Goal: Information Seeking & Learning: Learn about a topic

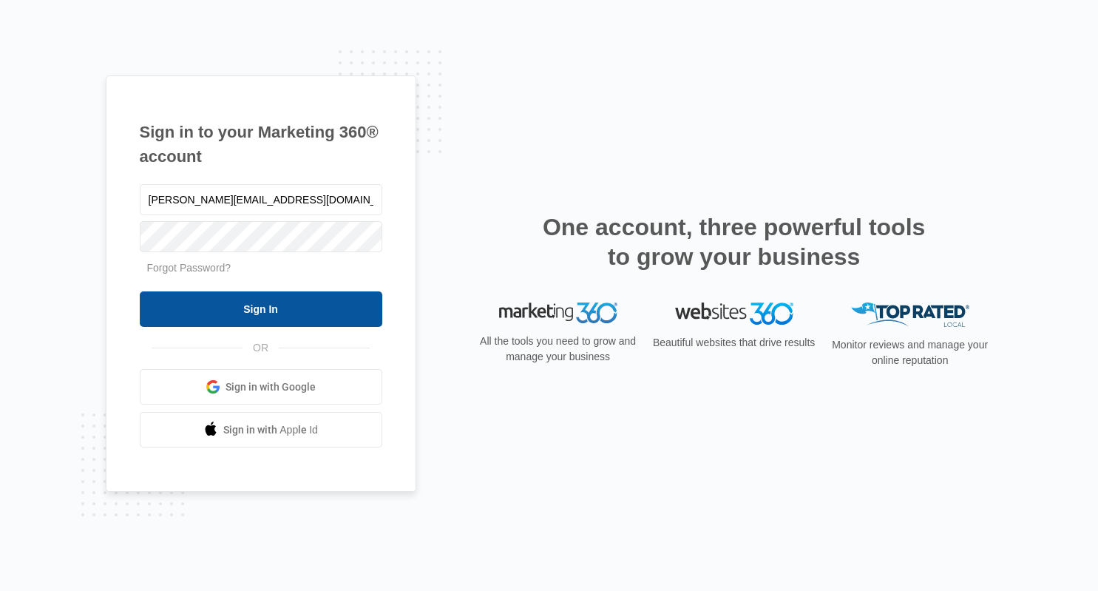
click at [265, 305] on input "Sign In" at bounding box center [261, 309] width 243 height 36
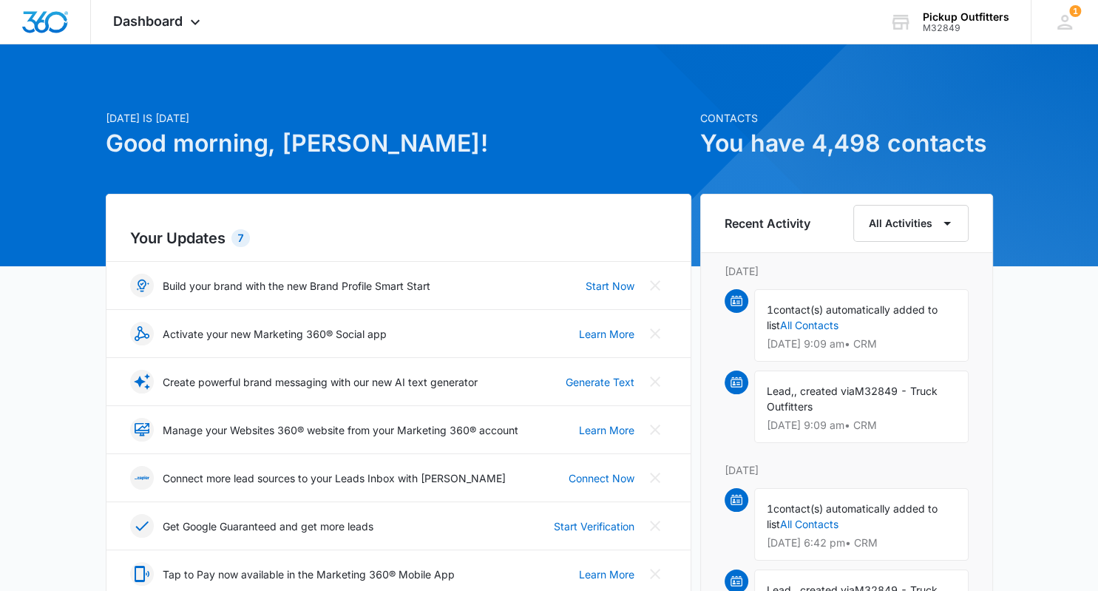
click at [197, 24] on icon at bounding box center [195, 26] width 18 height 18
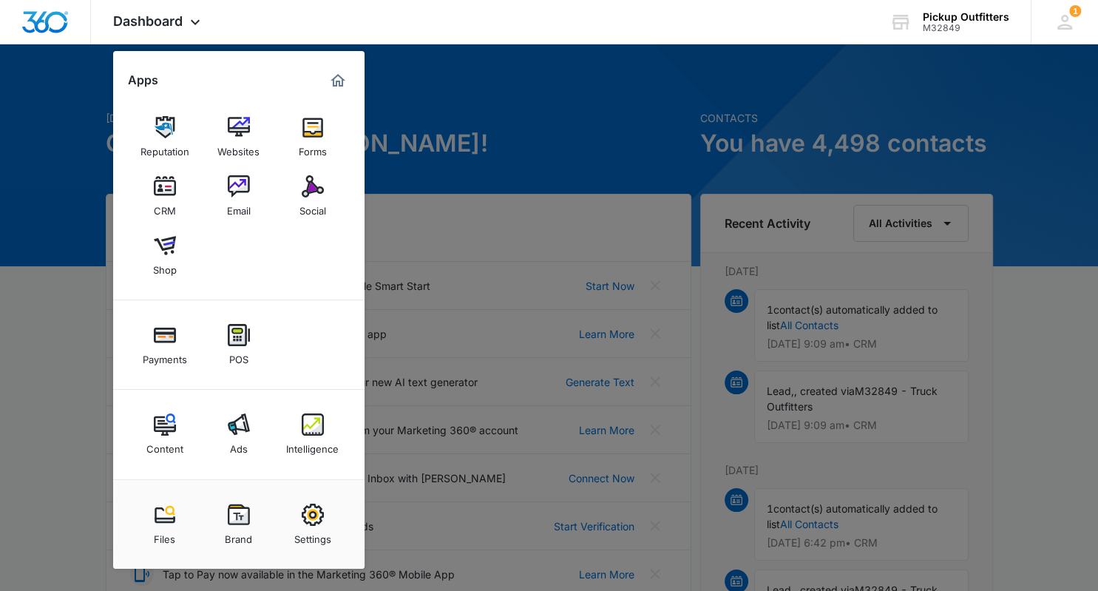
click at [314, 424] on img at bounding box center [313, 424] width 22 height 22
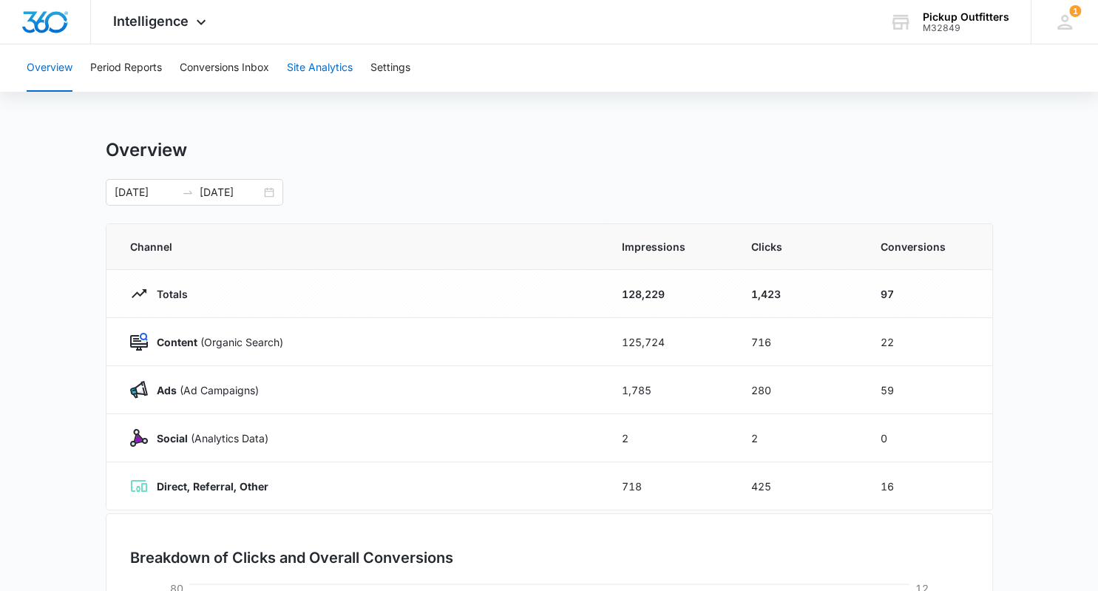
click at [324, 69] on button "Site Analytics" at bounding box center [320, 67] width 66 height 47
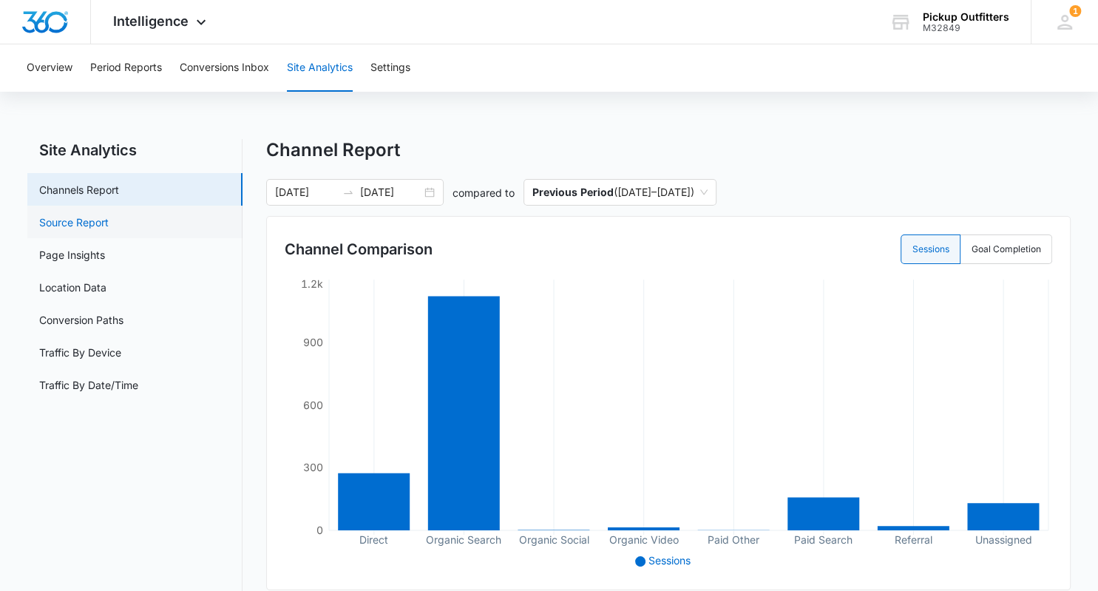
click at [87, 226] on link "Source Report" at bounding box center [74, 222] width 70 height 16
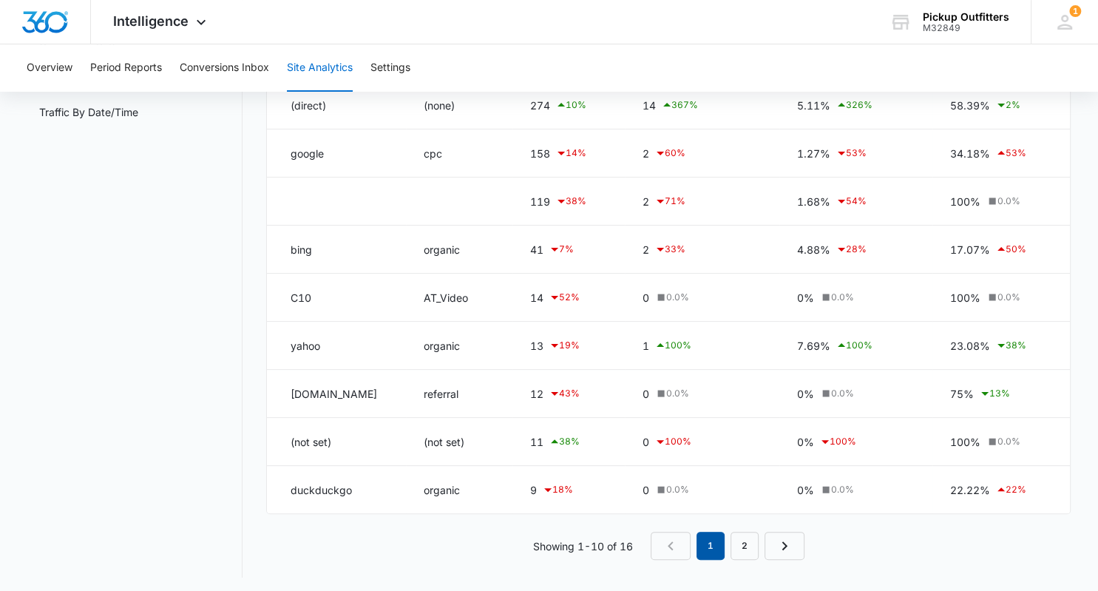
scroll to position [275, 0]
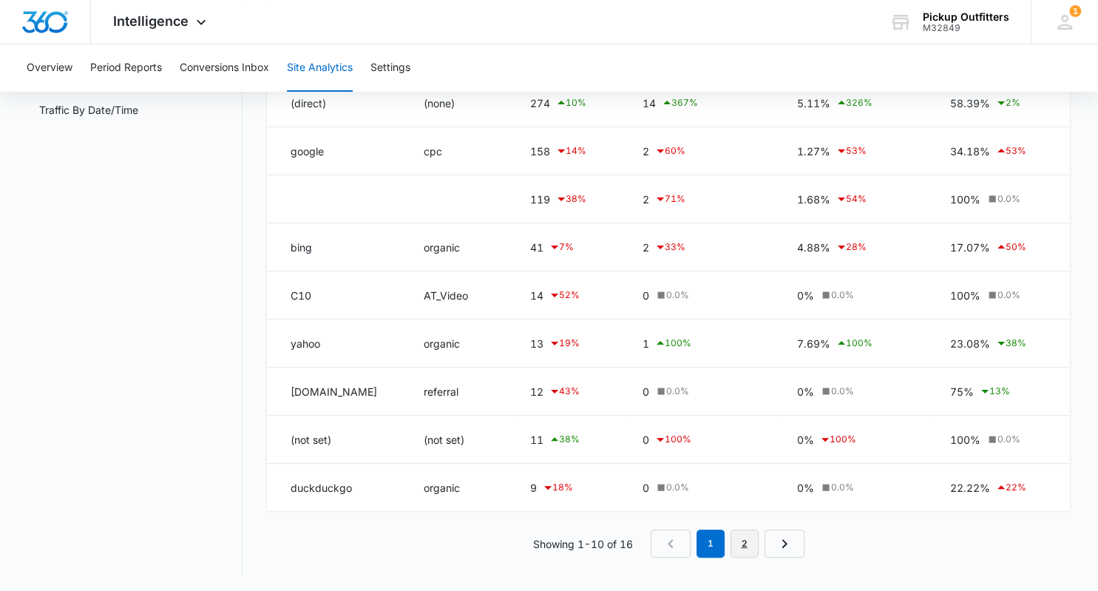
click at [741, 543] on link "2" at bounding box center [745, 544] width 28 height 28
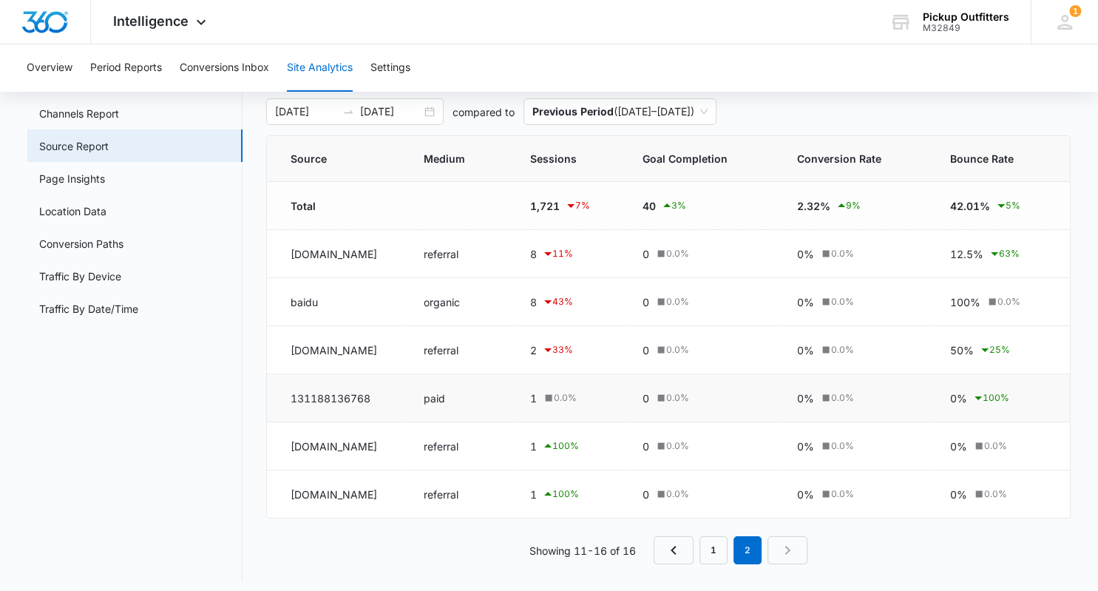
scroll to position [83, 0]
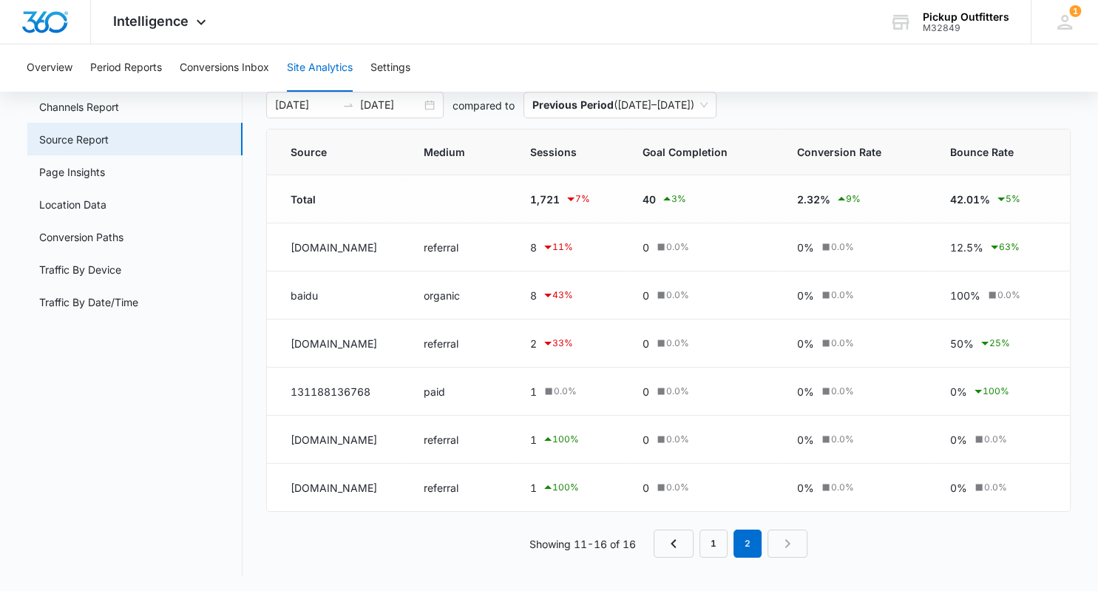
click at [786, 544] on nav "1 2" at bounding box center [731, 544] width 154 height 28
click at [783, 541] on nav "1 2" at bounding box center [731, 544] width 154 height 28
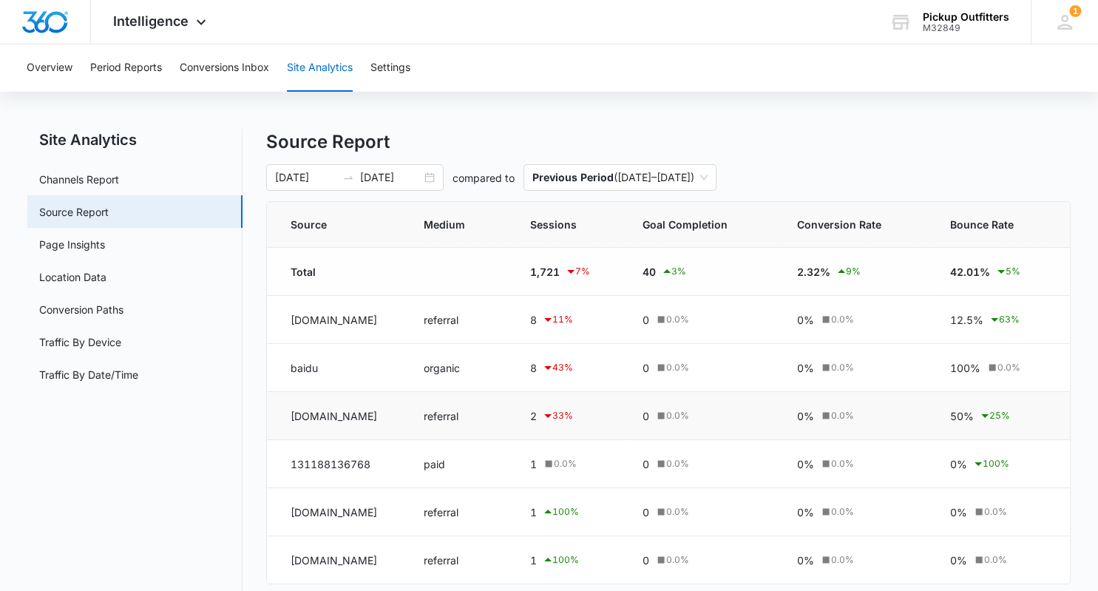
scroll to position [0, 0]
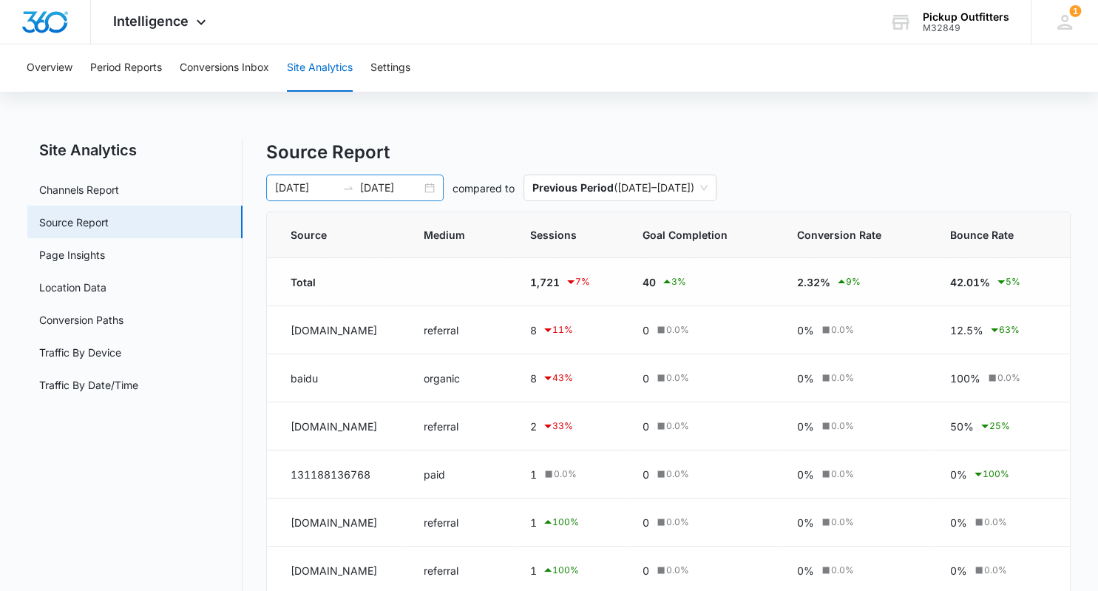
drag, startPoint x: 351, startPoint y: 180, endPoint x: 363, endPoint y: 185, distance: 13.3
click at [354, 180] on div "08/01/2023 08/31/2023" at bounding box center [355, 188] width 178 height 27
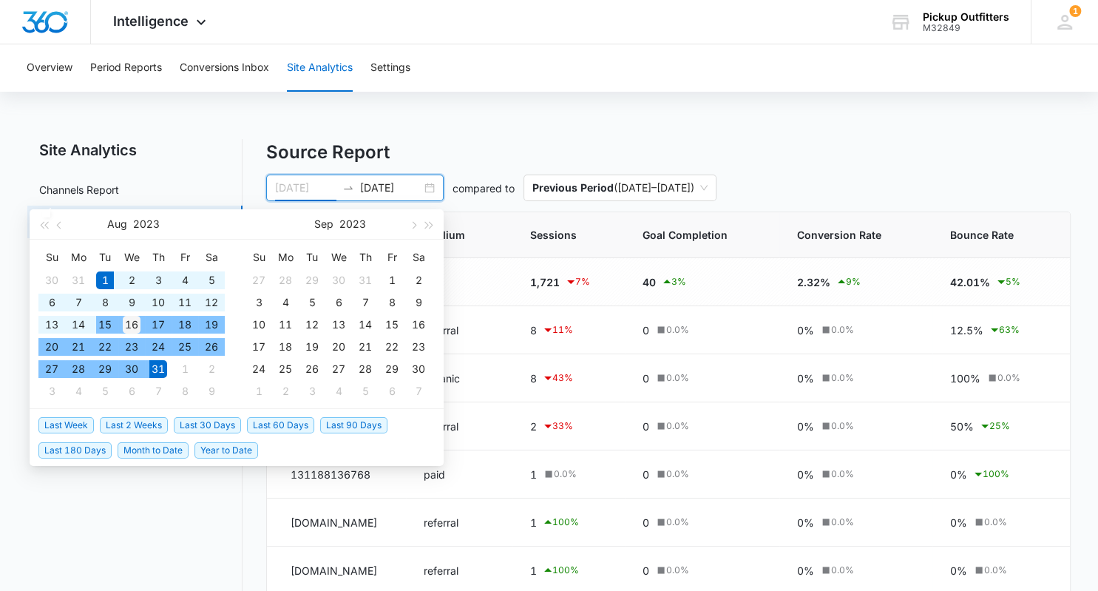
type input "08/16/2023"
click at [128, 322] on div "16" at bounding box center [132, 325] width 18 height 18
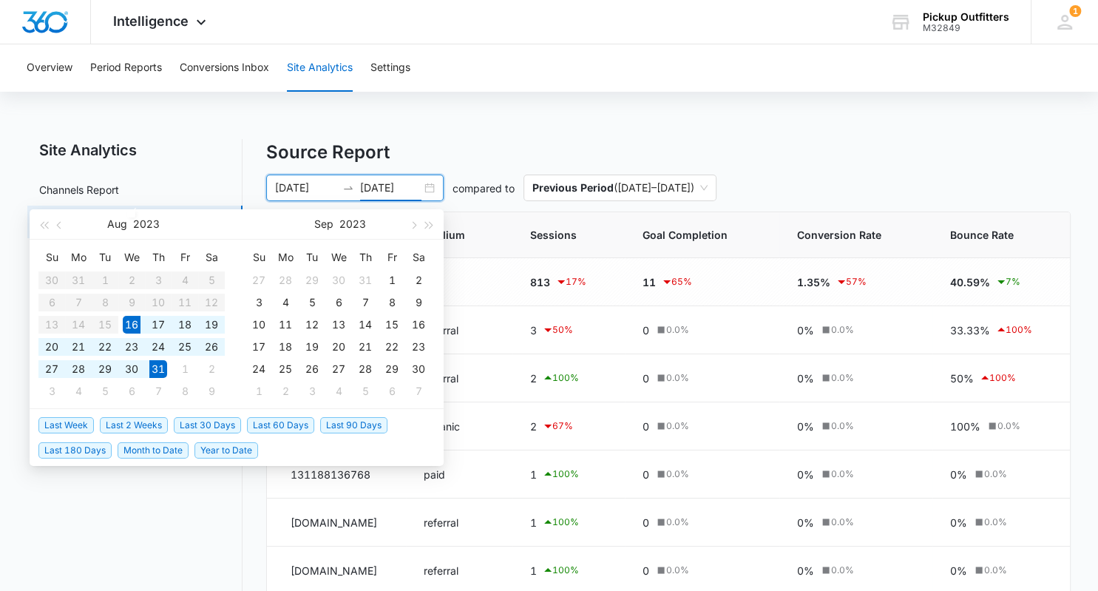
click at [387, 187] on input "08/31/2023" at bounding box center [390, 188] width 61 height 16
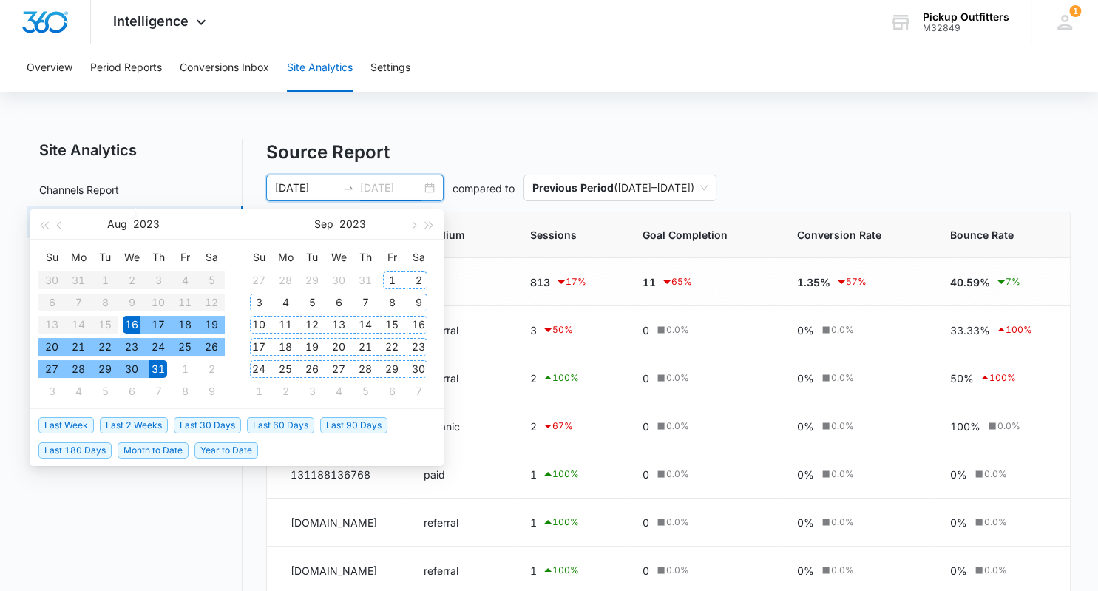
click at [419, 369] on div "30" at bounding box center [419, 369] width 18 height 18
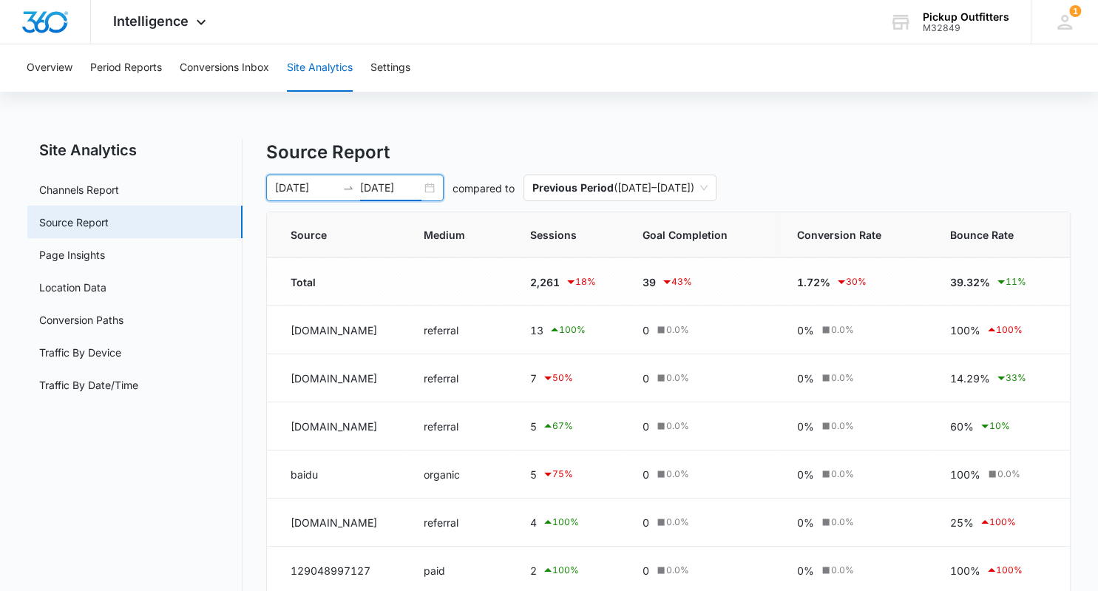
drag, startPoint x: 370, startPoint y: 183, endPoint x: 380, endPoint y: 180, distance: 10.6
click at [373, 182] on input "09/30/2023" at bounding box center [390, 188] width 61 height 16
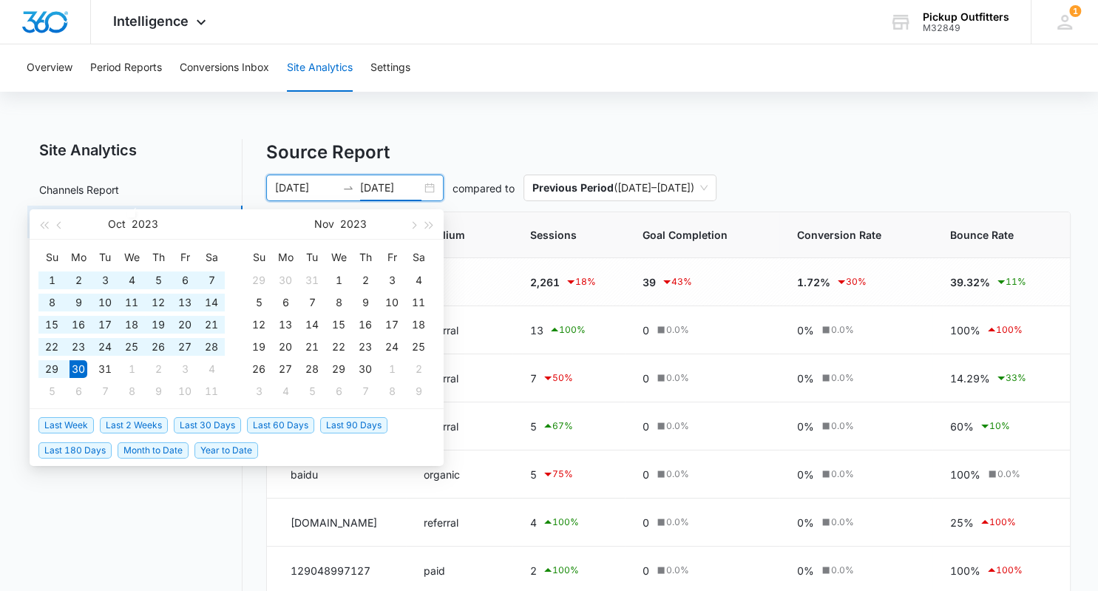
type input "10/30/2023"
drag, startPoint x: 322, startPoint y: 185, endPoint x: 332, endPoint y: 186, distance: 10.4
click at [328, 185] on input "08/16/2023" at bounding box center [305, 188] width 61 height 16
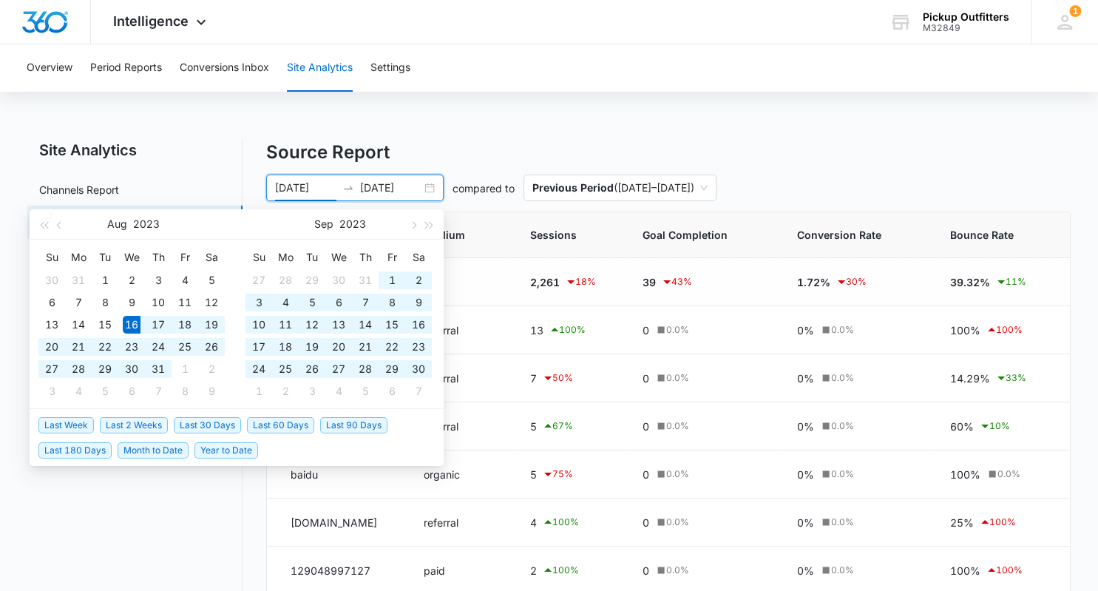
click at [336, 188] on input "08/16/2023" at bounding box center [305, 188] width 61 height 16
type input "08/16/2025"
click at [386, 186] on input "10/30/2023" at bounding box center [390, 188] width 61 height 16
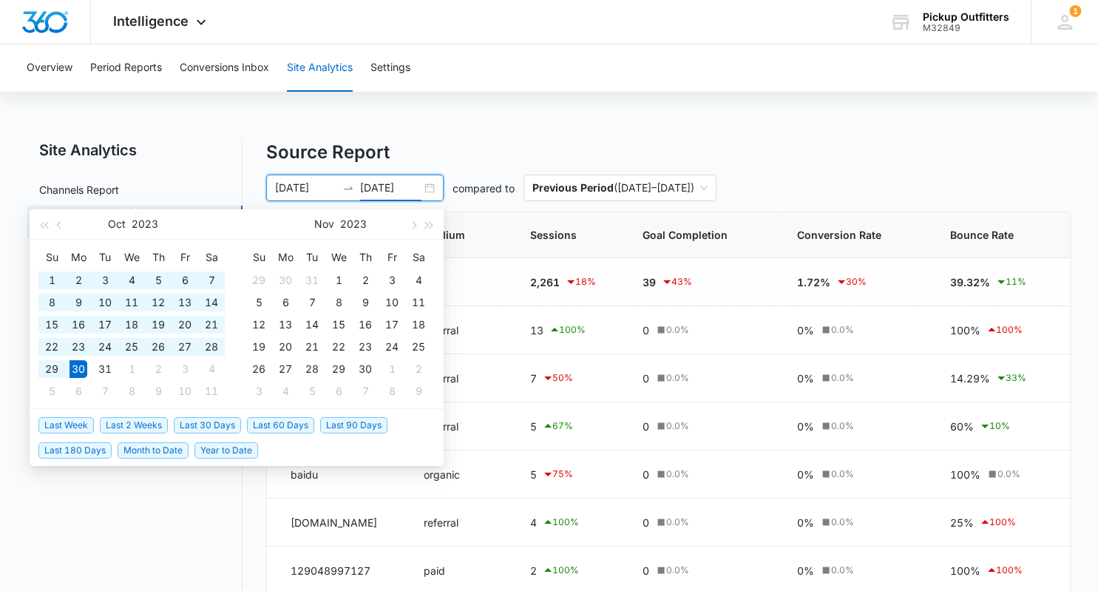
click at [387, 188] on input "10/30/2023" at bounding box center [390, 188] width 61 height 16
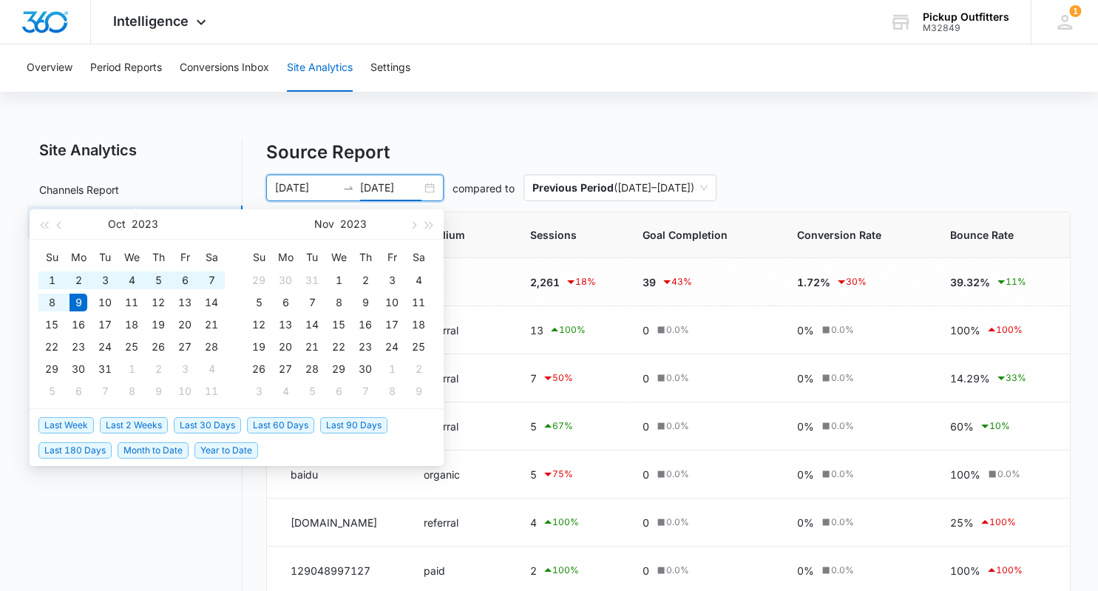
drag, startPoint x: 418, startPoint y: 185, endPoint x: 484, endPoint y: 151, distance: 74.8
click at [419, 185] on input "10/09/2023" at bounding box center [390, 188] width 61 height 16
type input "10/09/2025"
type input "08/16/2023"
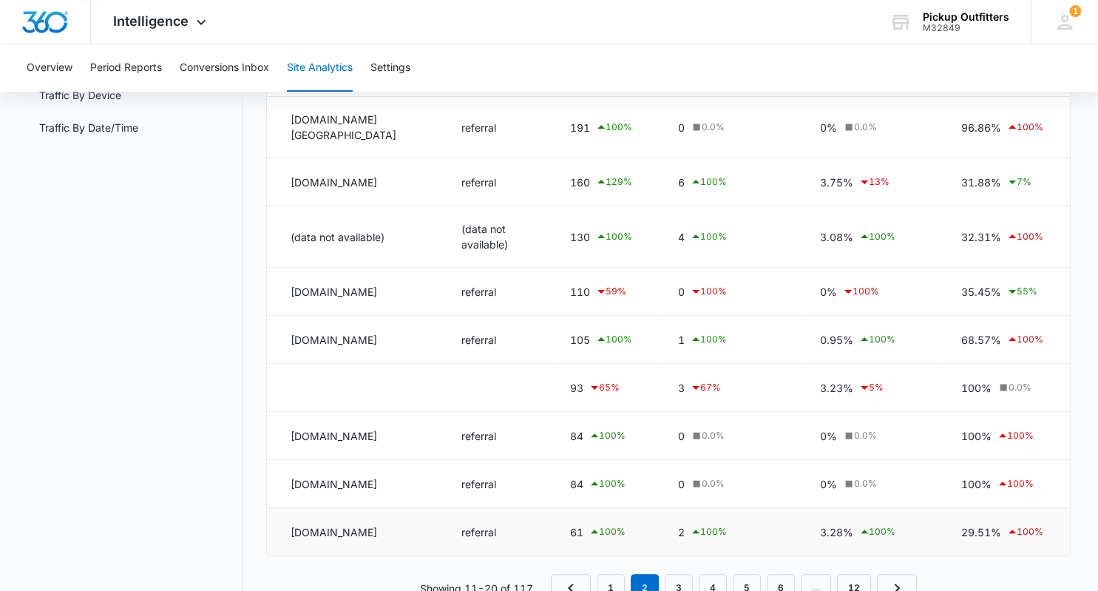
scroll to position [275, 0]
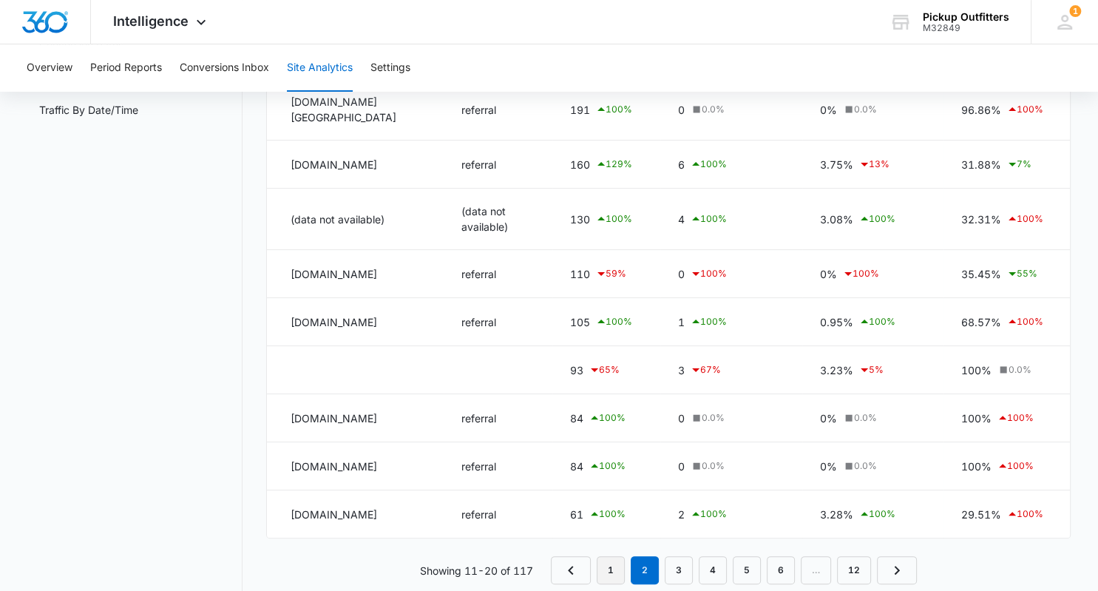
type input "10/09/2025"
click at [611, 556] on link "1" at bounding box center [611, 570] width 28 height 28
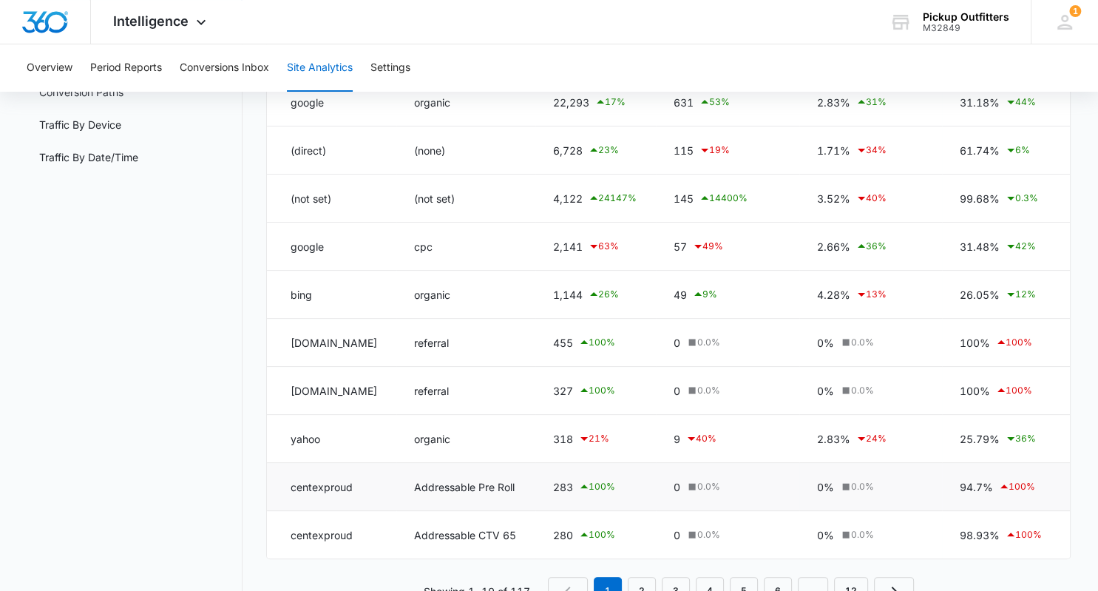
scroll to position [302, 0]
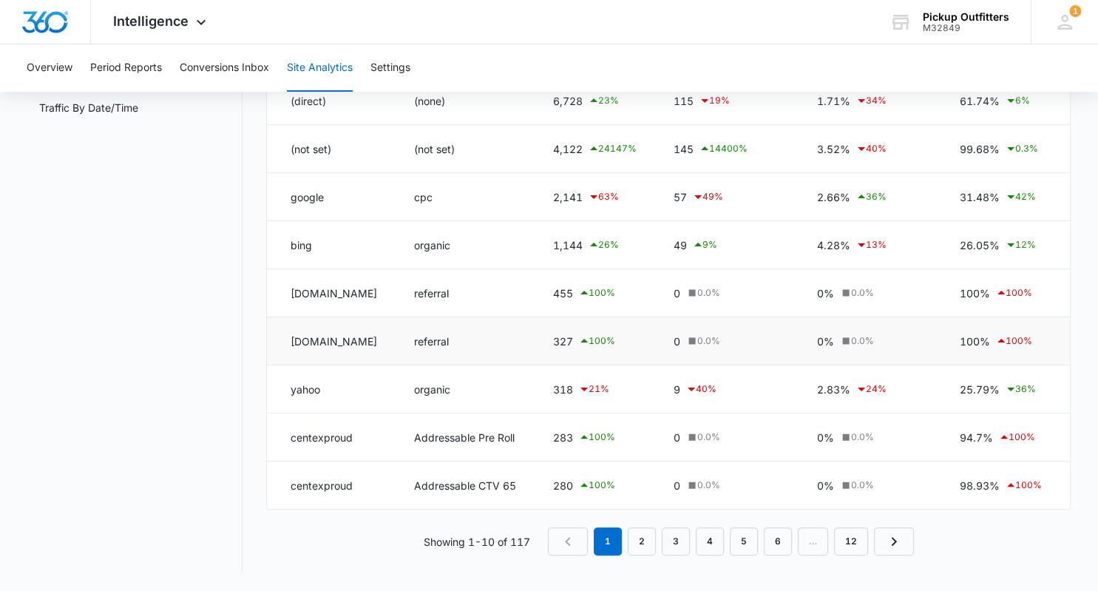
drag, startPoint x: 398, startPoint y: 320, endPoint x: 271, endPoint y: 321, distance: 127.2
click at [271, 321] on td "static.seders.website" at bounding box center [331, 341] width 129 height 48
click at [649, 544] on link "2" at bounding box center [642, 541] width 28 height 28
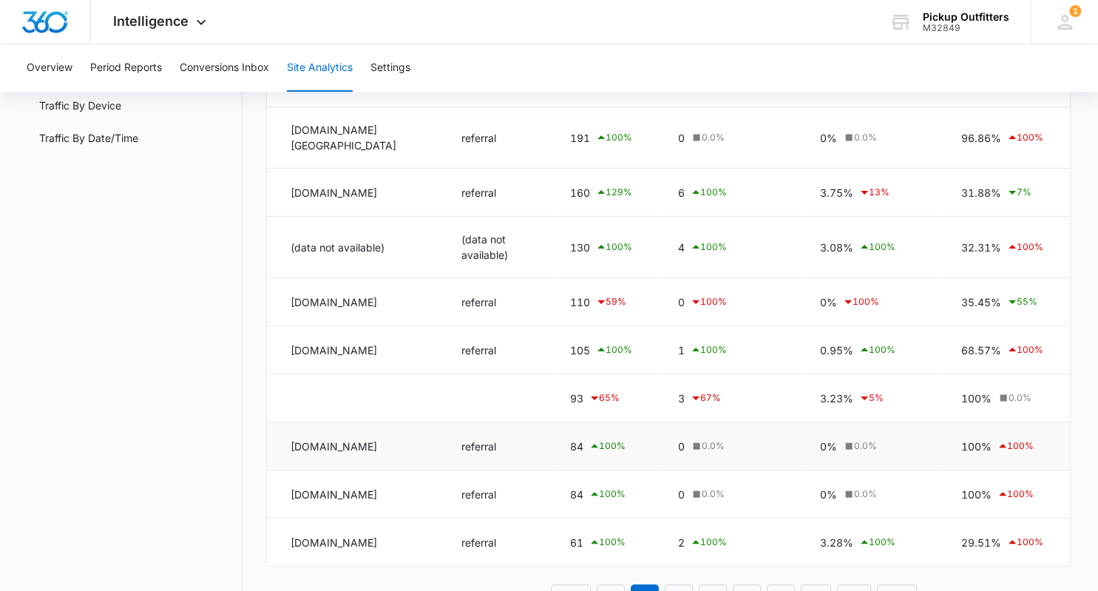
scroll to position [275, 0]
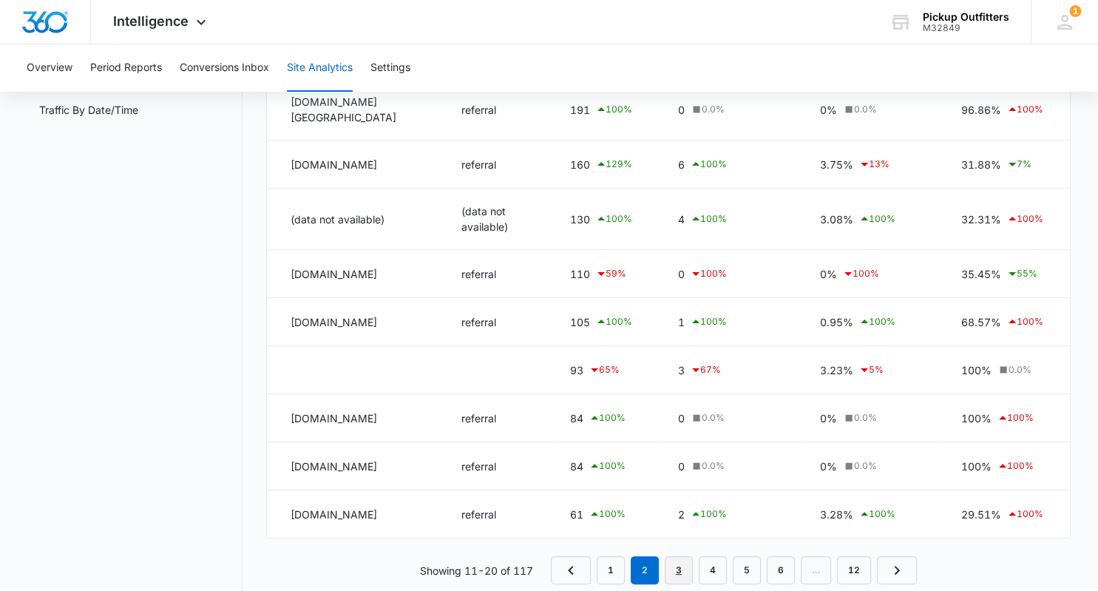
click at [676, 556] on link "3" at bounding box center [679, 570] width 28 height 28
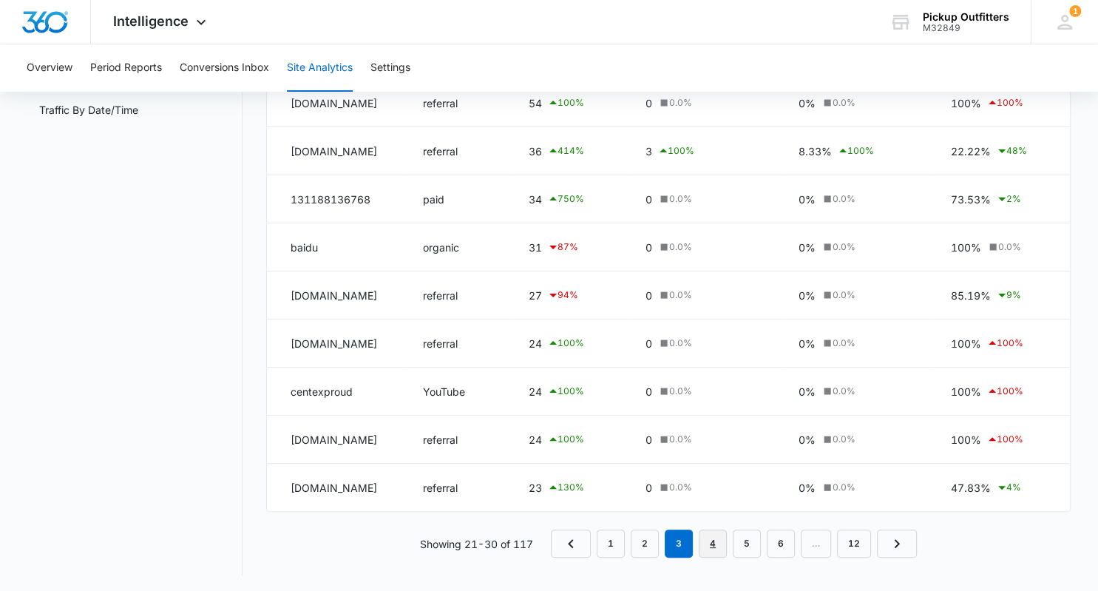
click at [715, 541] on link "4" at bounding box center [713, 544] width 28 height 28
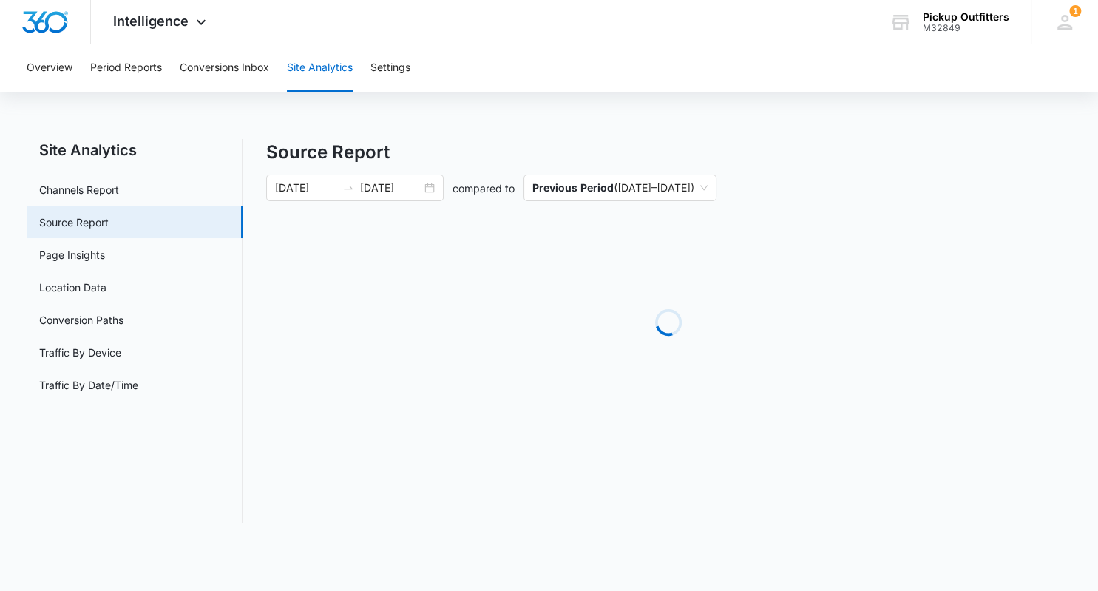
scroll to position [0, 0]
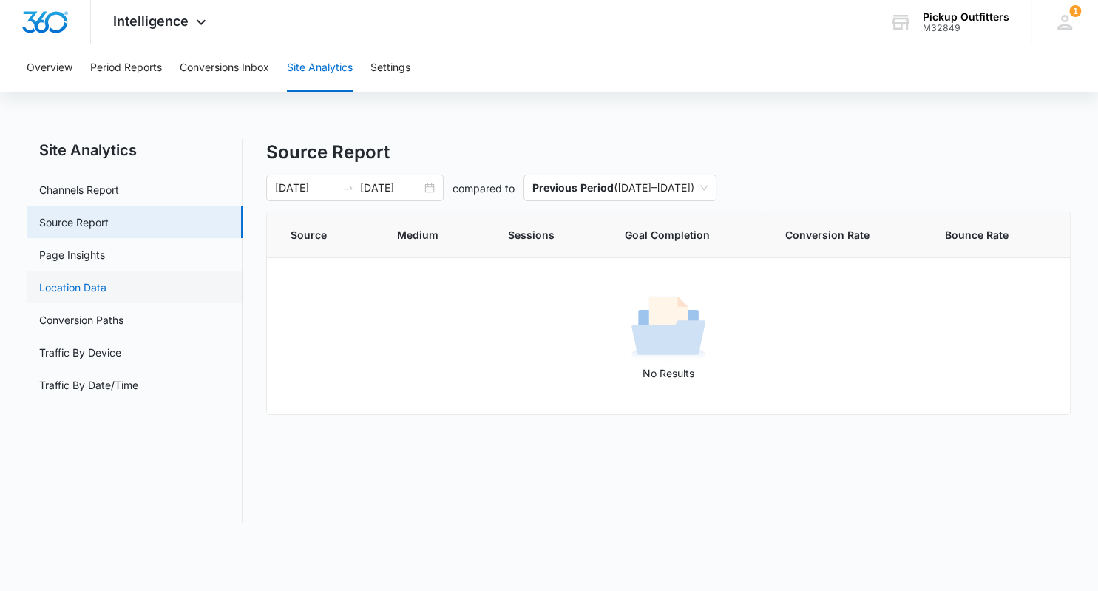
click at [99, 289] on link "Location Data" at bounding box center [72, 288] width 67 height 16
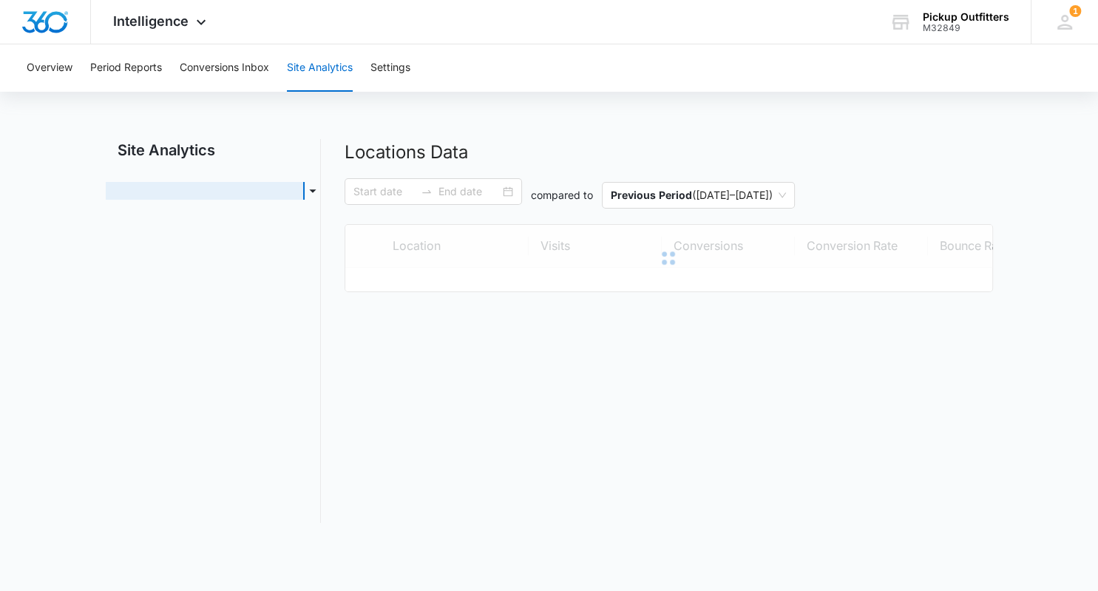
type input "08/16/2023"
type input "10/09/2025"
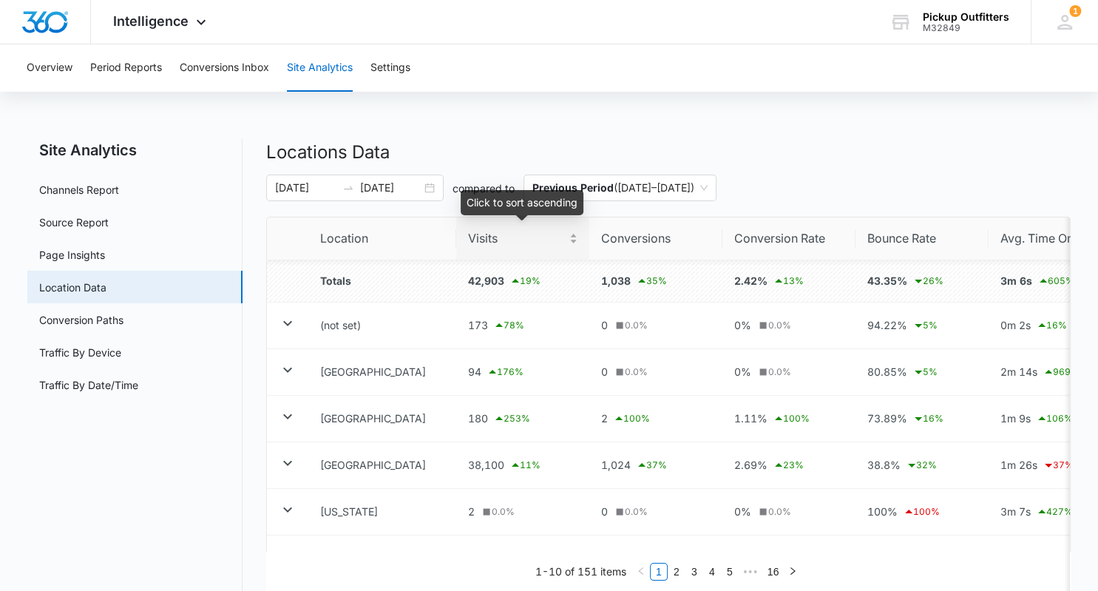
click at [489, 246] on span "Visits" at bounding box center [517, 238] width 98 height 18
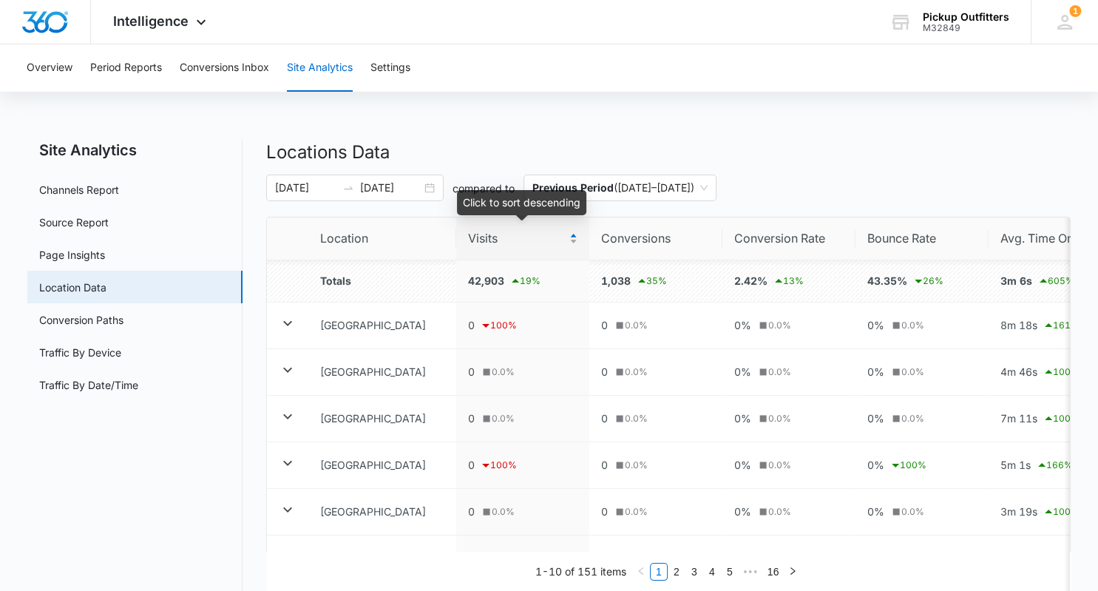
click at [491, 241] on span "Visits" at bounding box center [517, 238] width 98 height 18
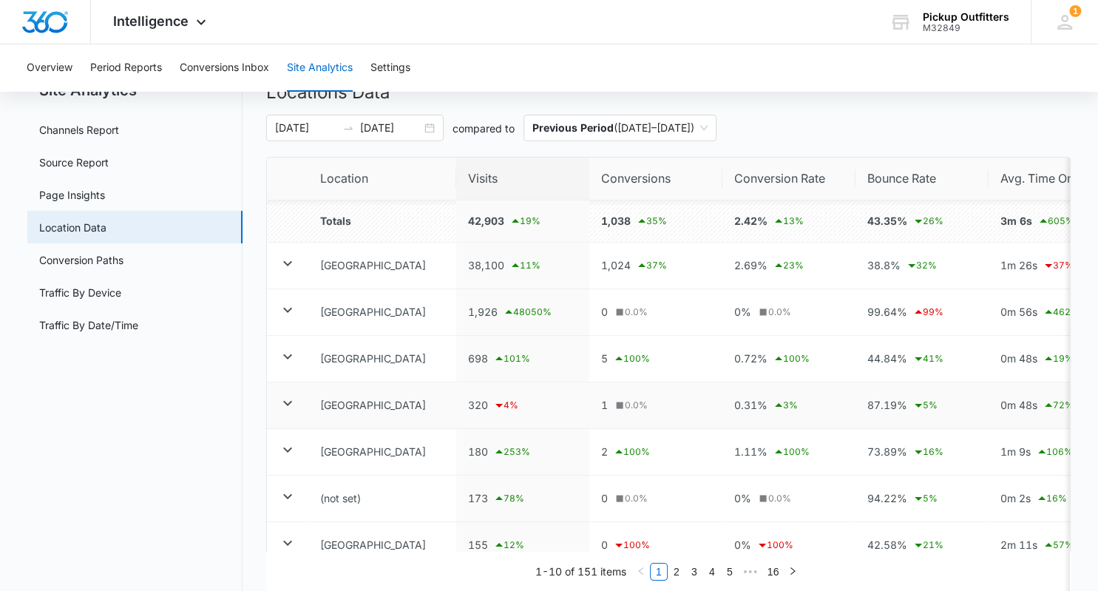
scroll to position [78, 0]
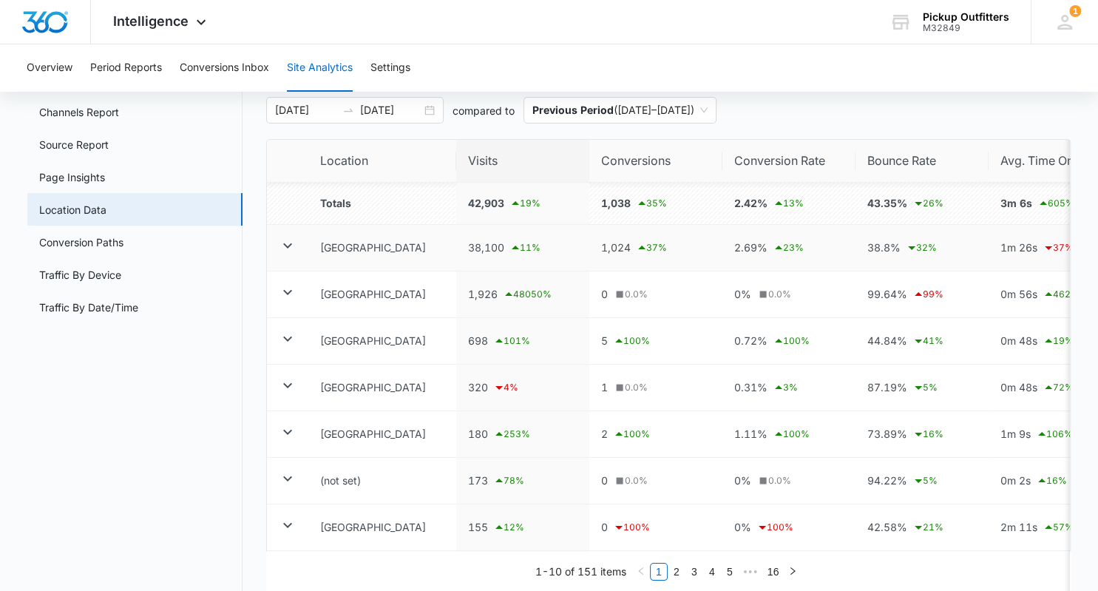
click at [291, 250] on icon at bounding box center [288, 246] width 18 height 18
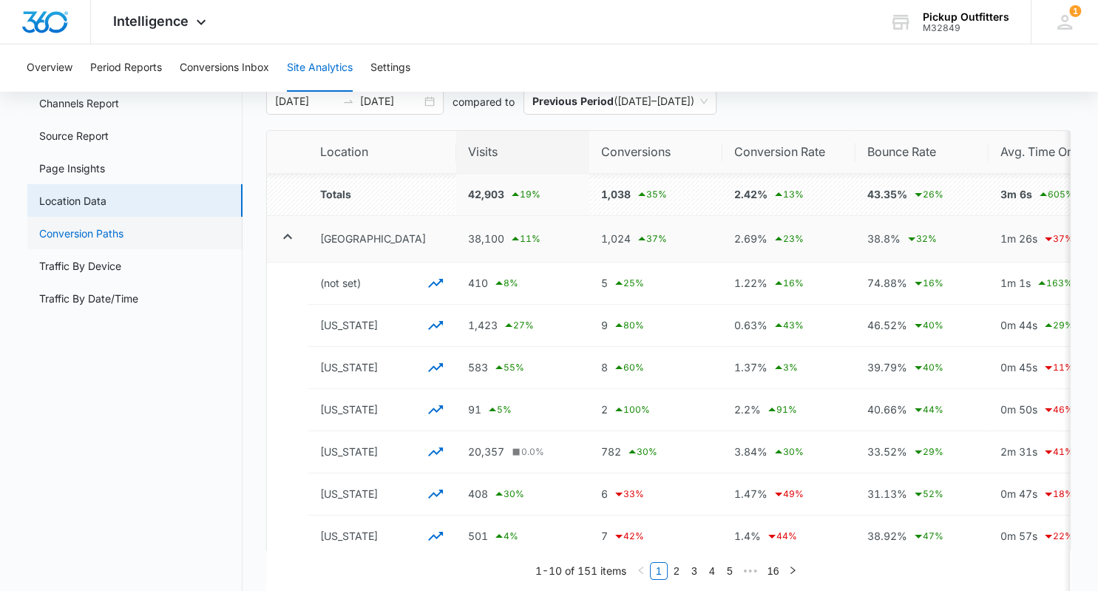
scroll to position [0, 0]
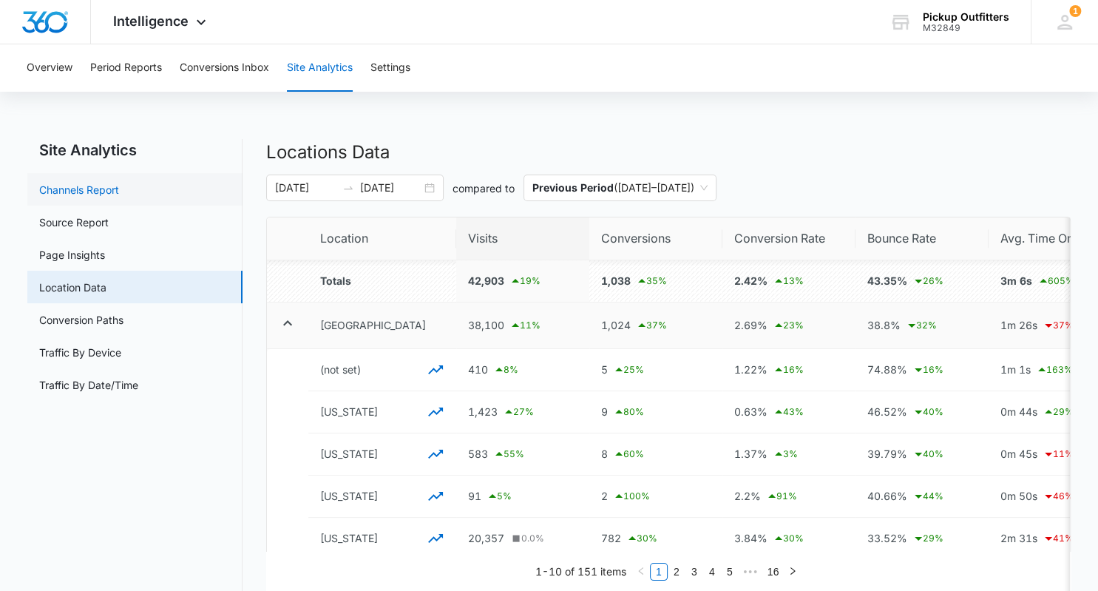
click at [102, 186] on link "Channels Report" at bounding box center [79, 190] width 80 height 16
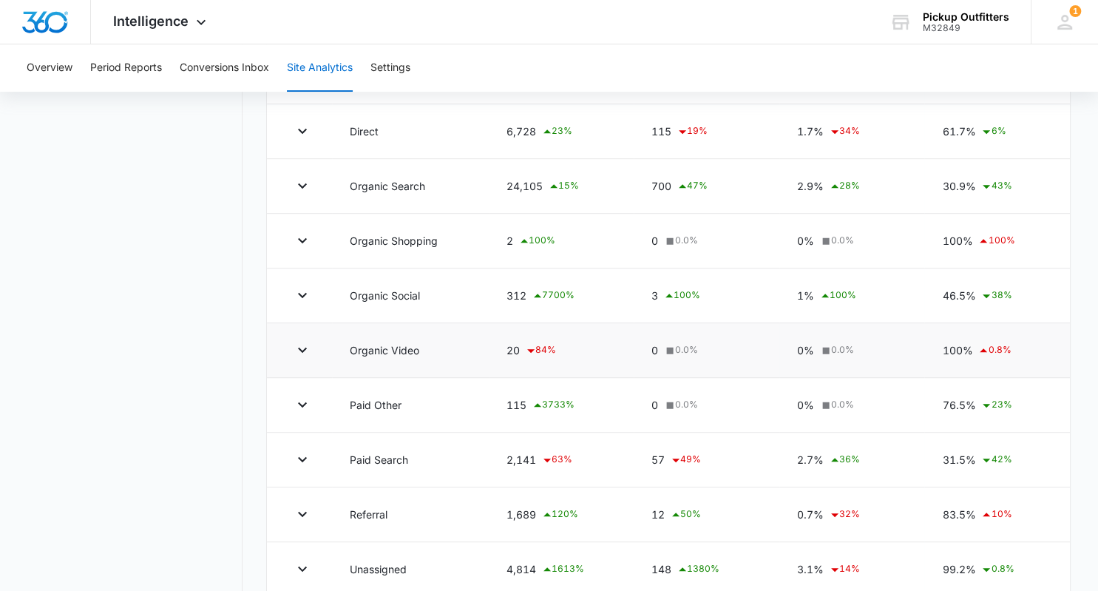
scroll to position [621, 0]
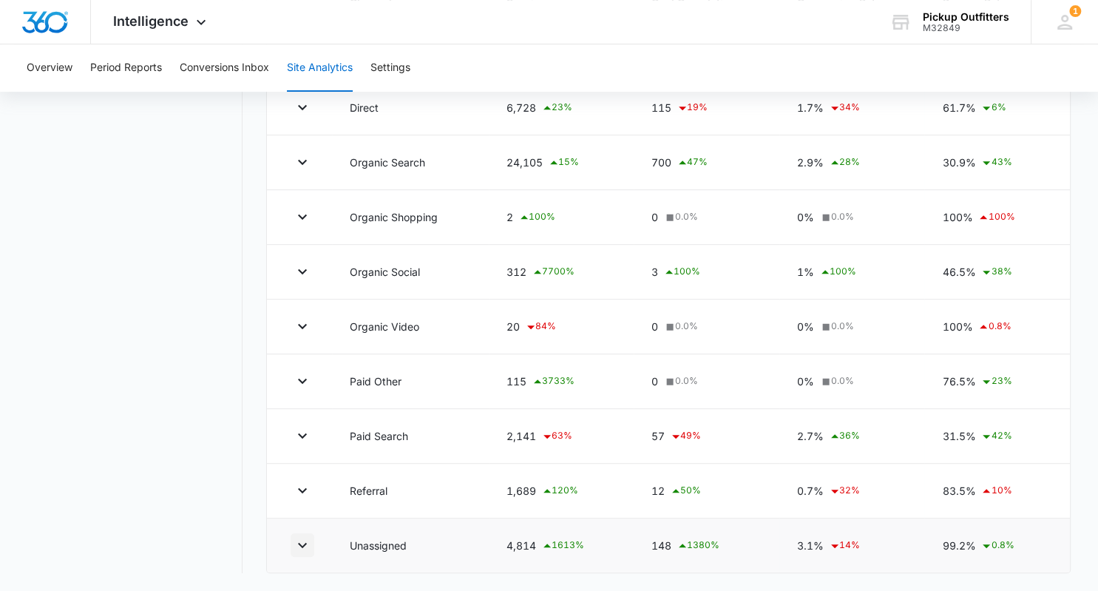
click at [304, 544] on icon "button" at bounding box center [302, 545] width 9 height 5
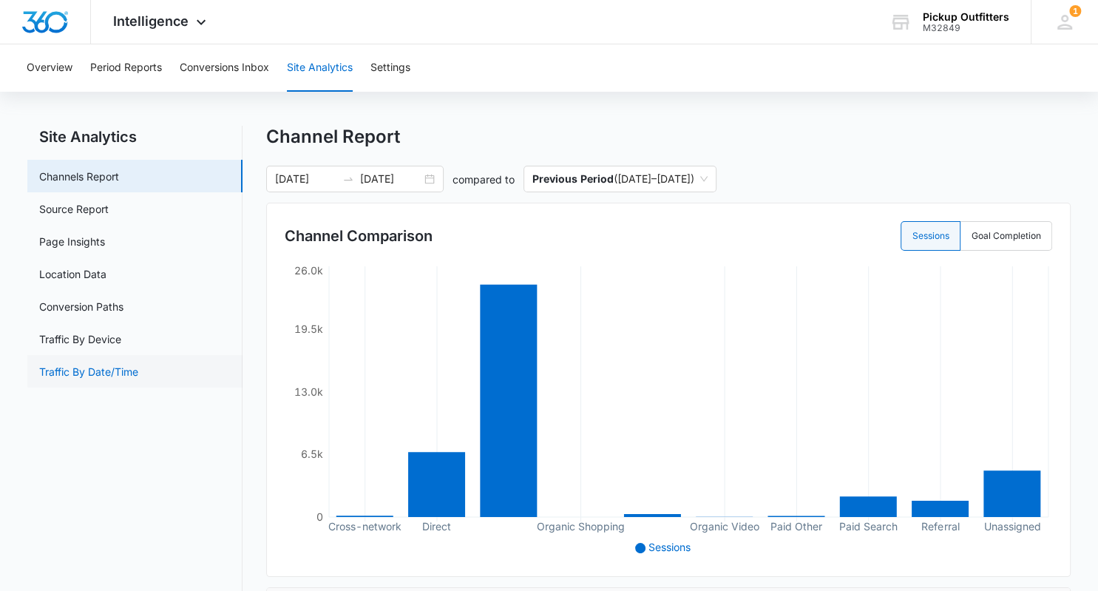
scroll to position [0, 0]
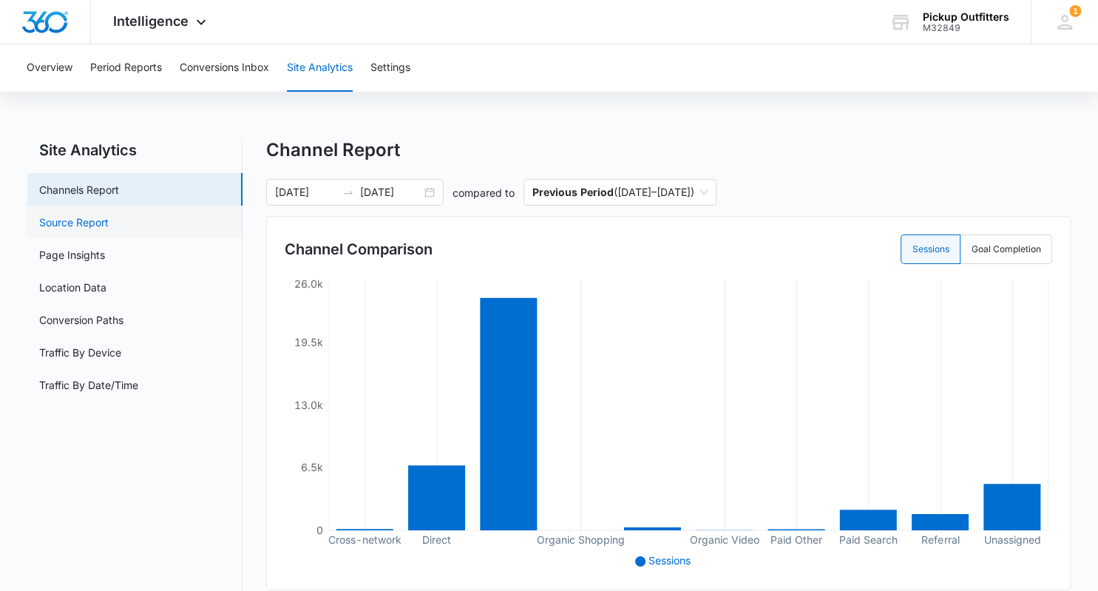
click at [79, 220] on link "Source Report" at bounding box center [74, 222] width 70 height 16
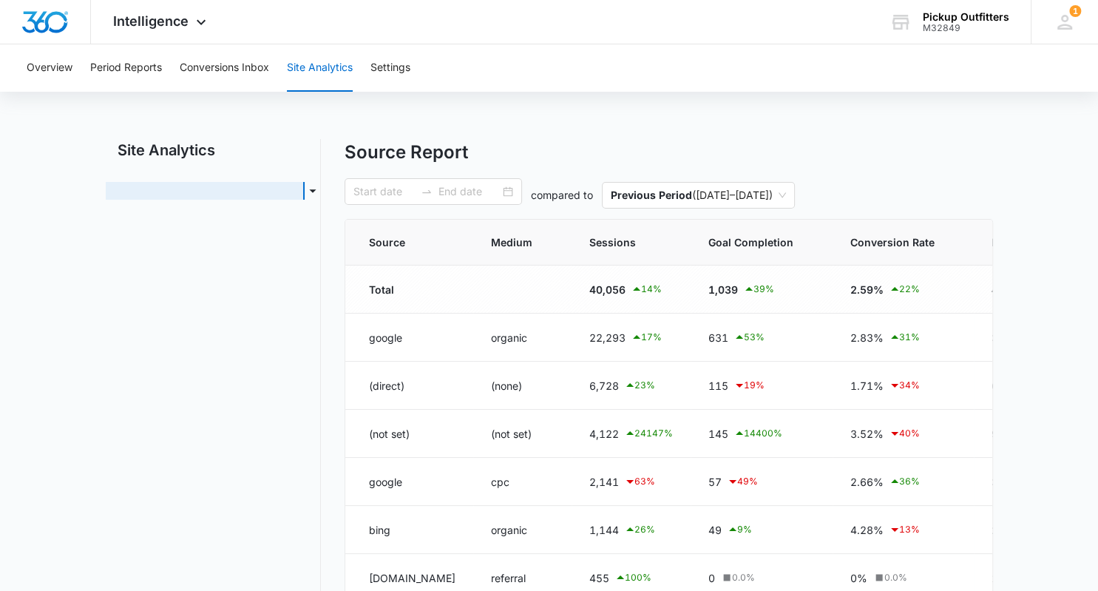
type input "08/16/2023"
type input "10/09/2025"
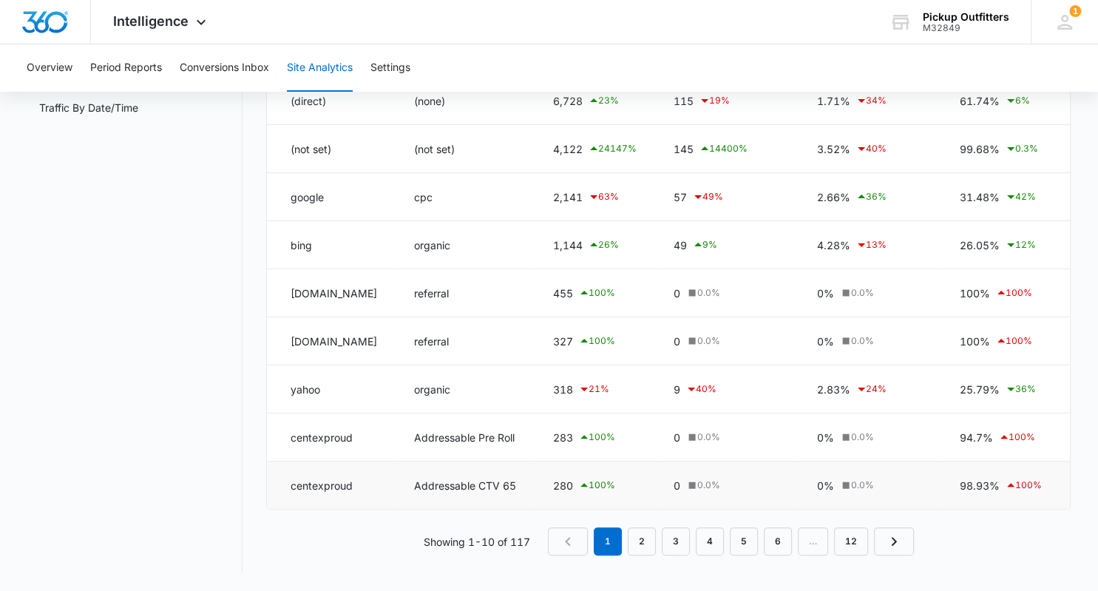
scroll to position [302, 0]
click at [645, 543] on link "2" at bounding box center [642, 541] width 28 height 28
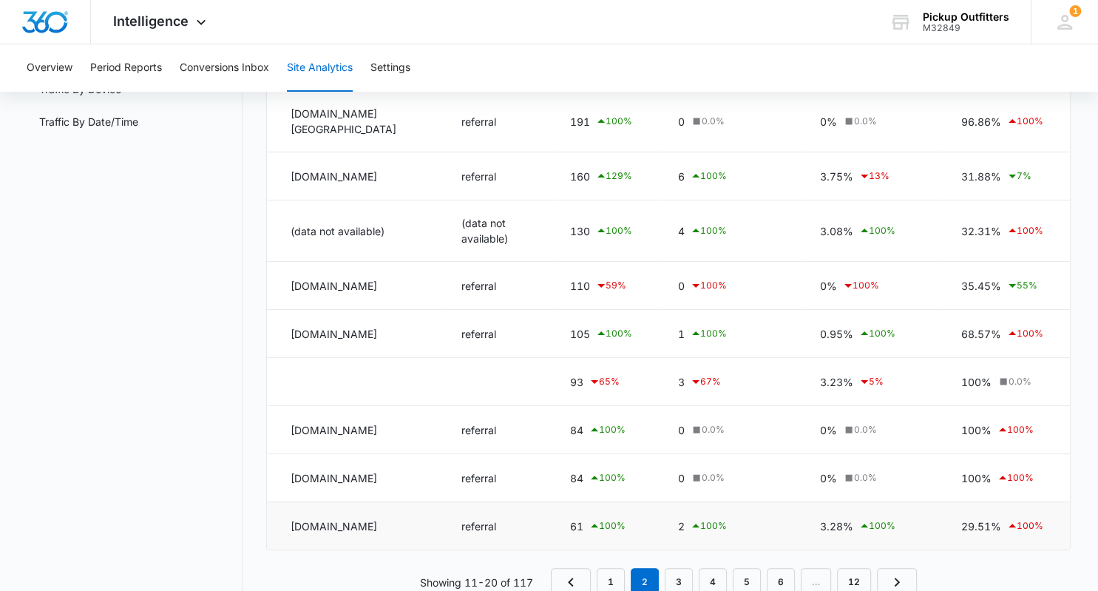
scroll to position [197, 0]
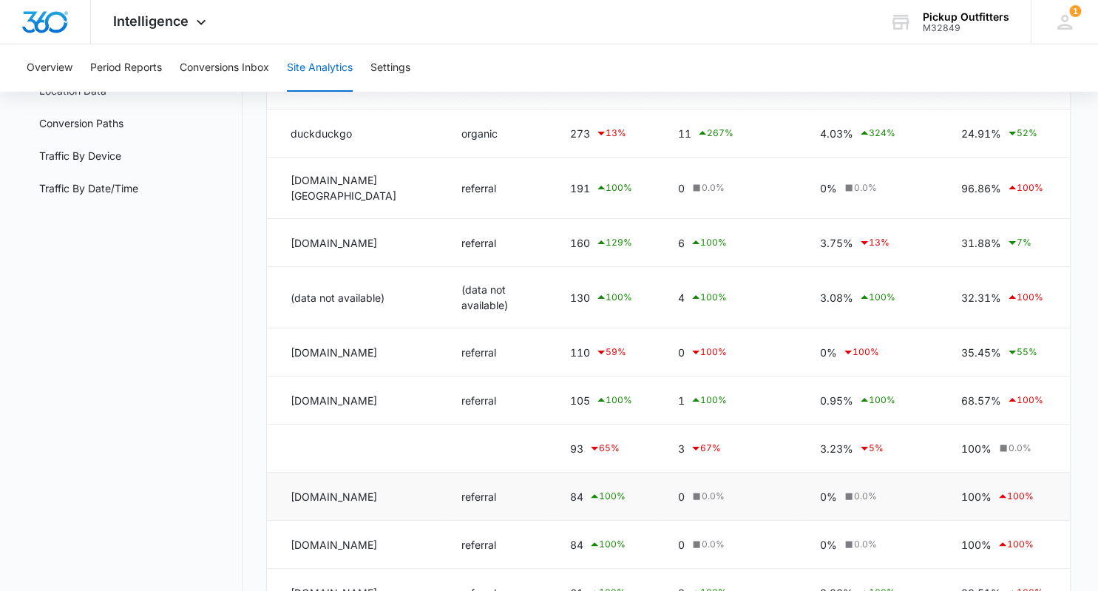
drag, startPoint x: 344, startPoint y: 467, endPoint x: 280, endPoint y: 467, distance: 64.3
click at [280, 473] on td "kar.razas.site" at bounding box center [355, 497] width 177 height 48
copy td "kar.razas.site"
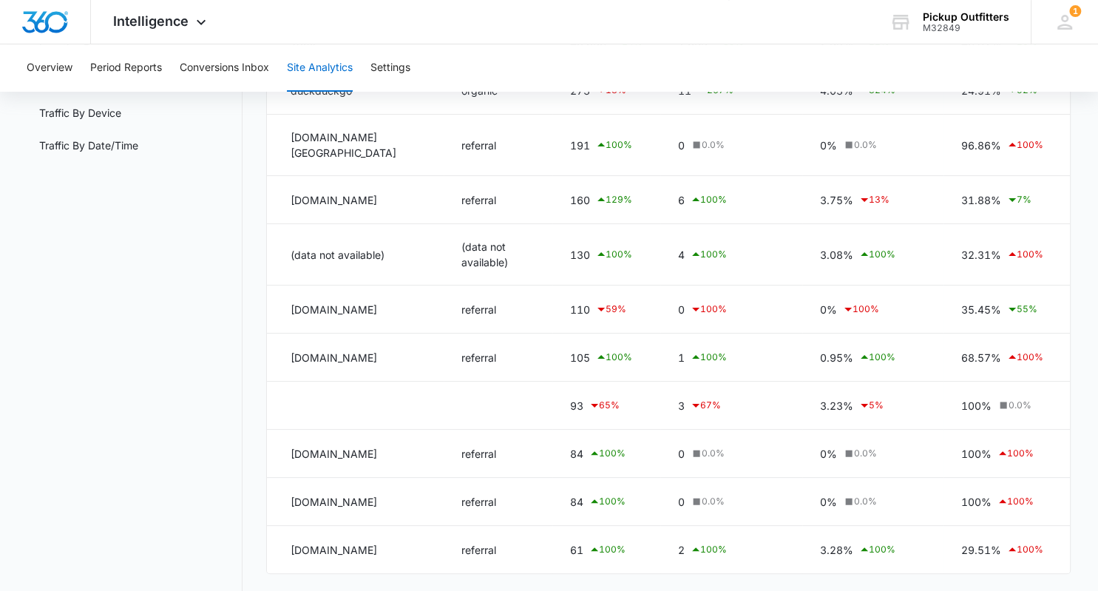
scroll to position [275, 0]
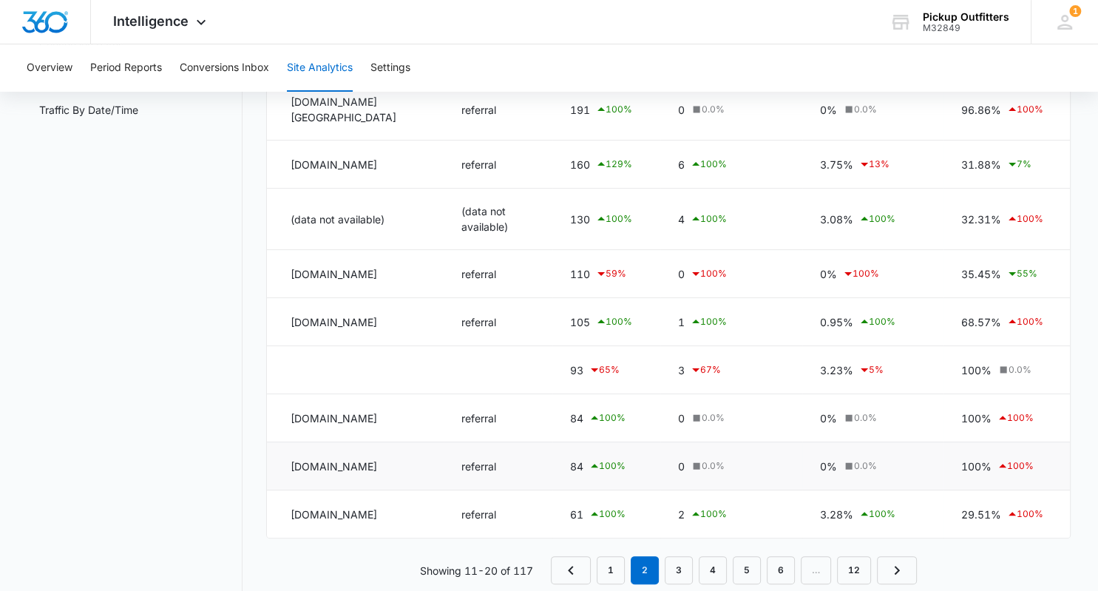
drag, startPoint x: 362, startPoint y: 445, endPoint x: 283, endPoint y: 445, distance: 79.9
click at [283, 445] on td "info.seders.website" at bounding box center [355, 466] width 177 height 48
copy td "info.seders.website"
click at [673, 556] on link "3" at bounding box center [679, 570] width 28 height 28
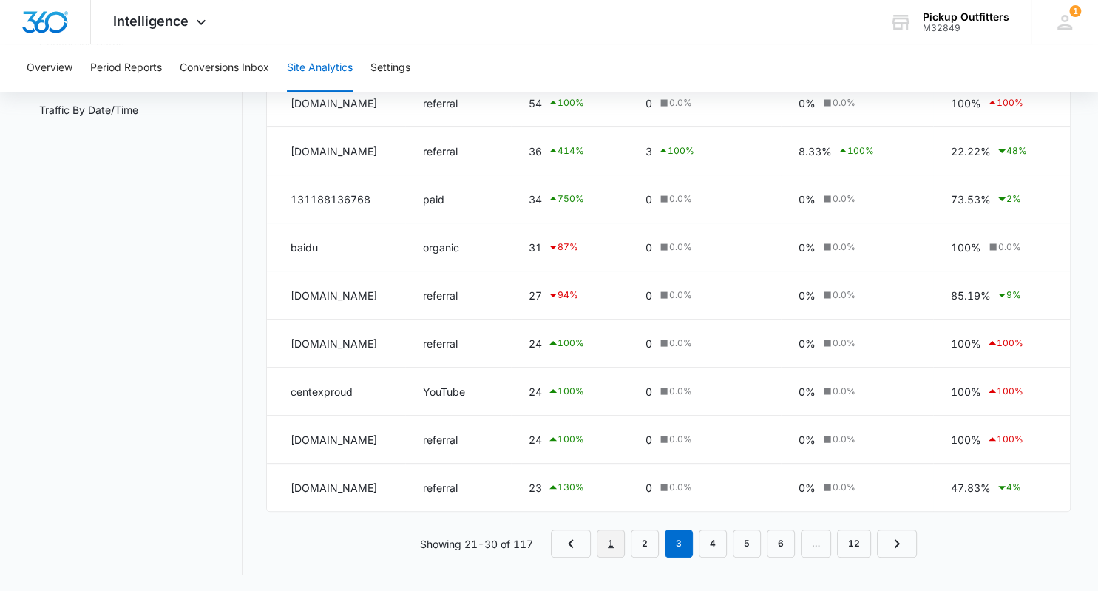
click at [611, 538] on link "1" at bounding box center [611, 544] width 28 height 28
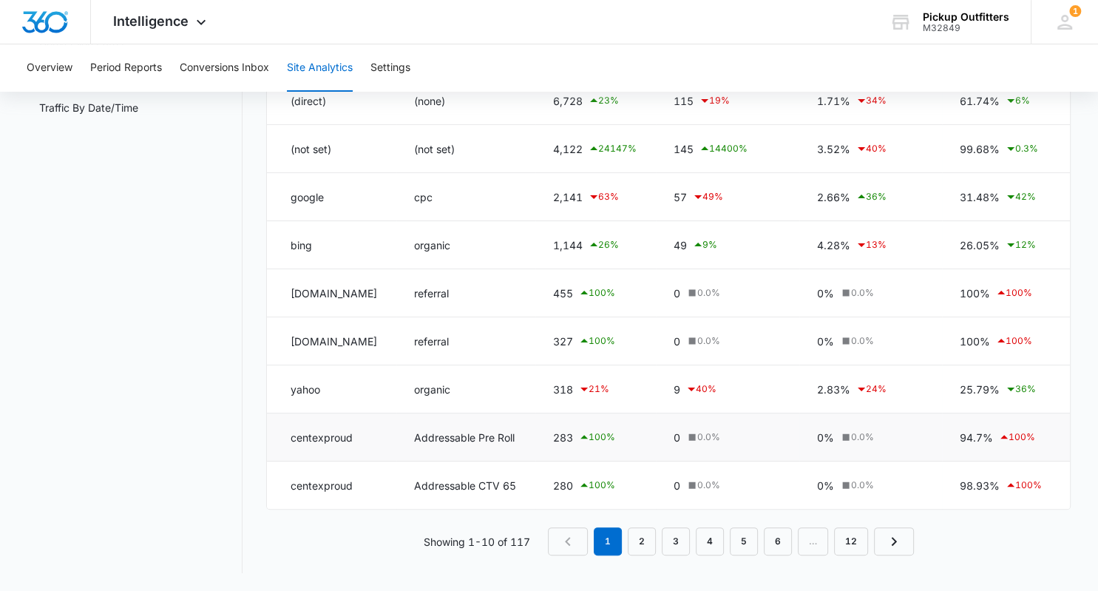
scroll to position [302, 0]
click at [643, 546] on link "2" at bounding box center [642, 541] width 28 height 28
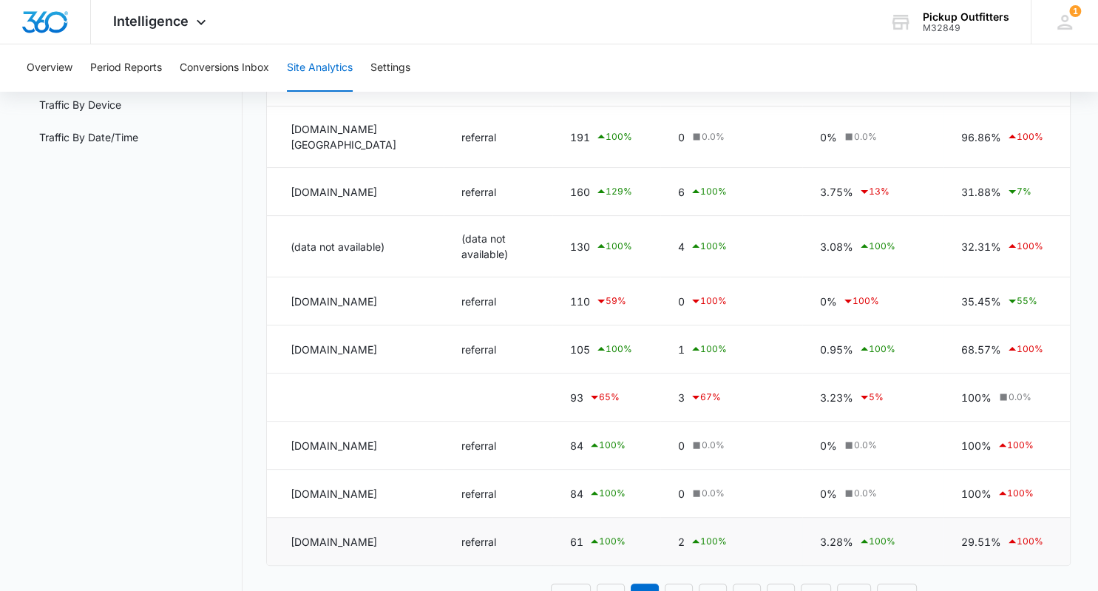
scroll to position [275, 0]
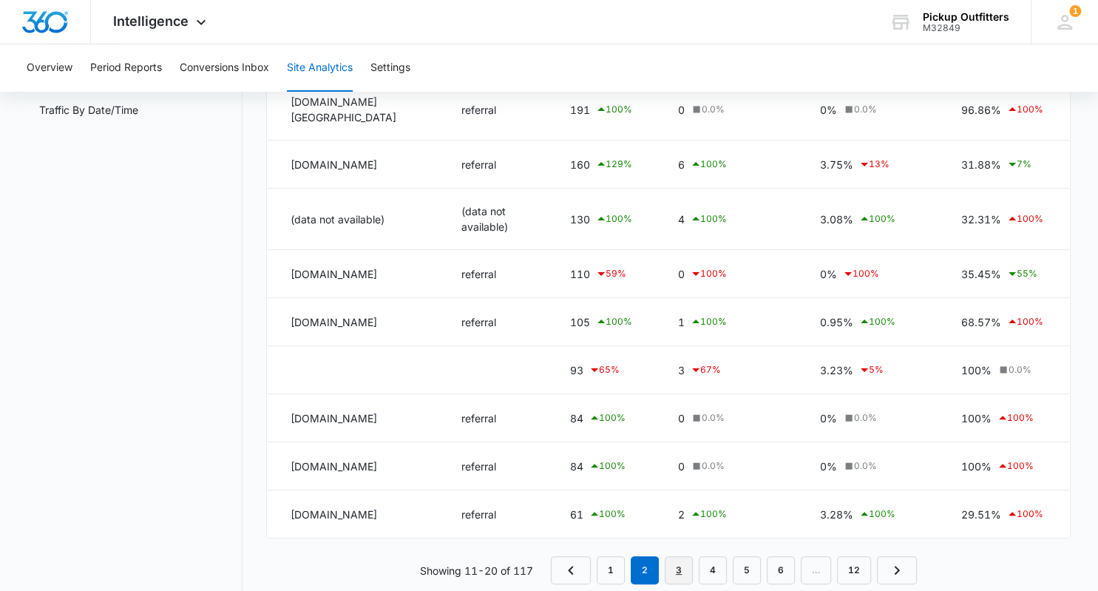
click at [680, 556] on link "3" at bounding box center [679, 570] width 28 height 28
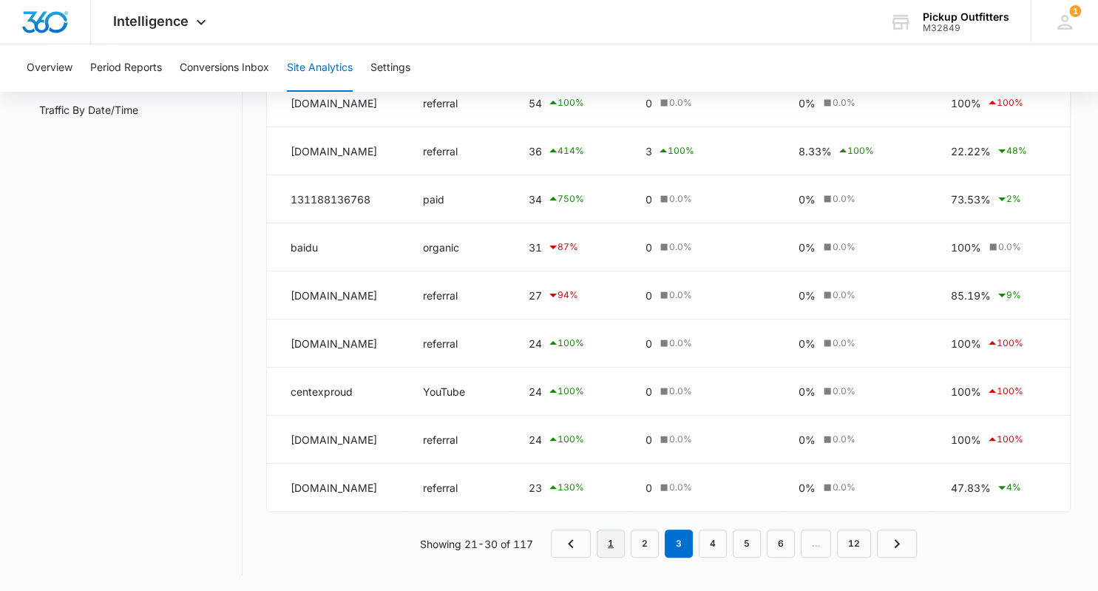
click at [602, 540] on link "1" at bounding box center [611, 544] width 28 height 28
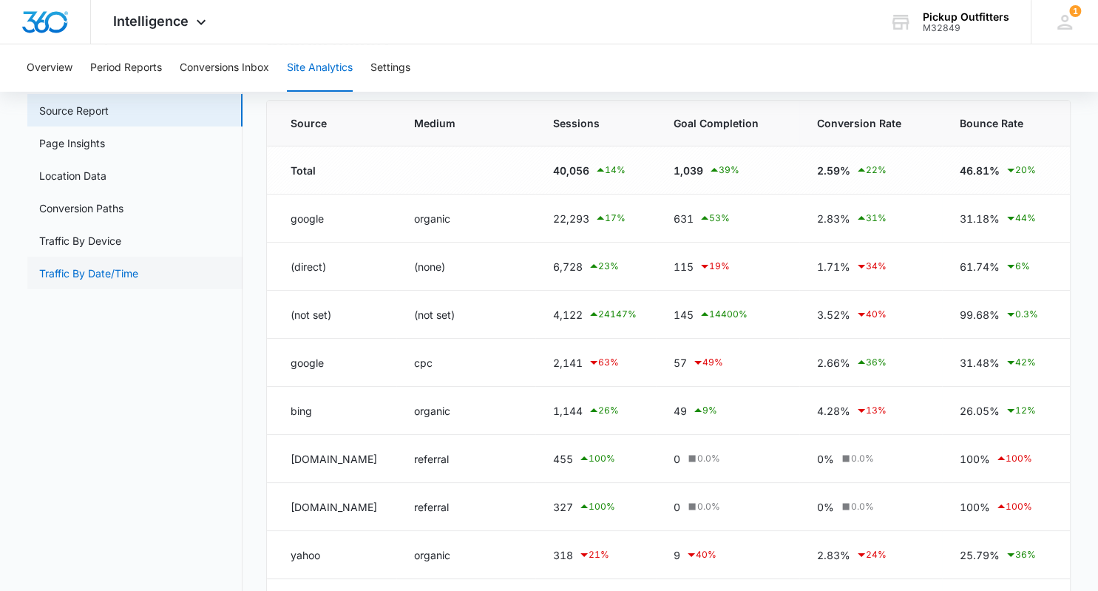
scroll to position [0, 0]
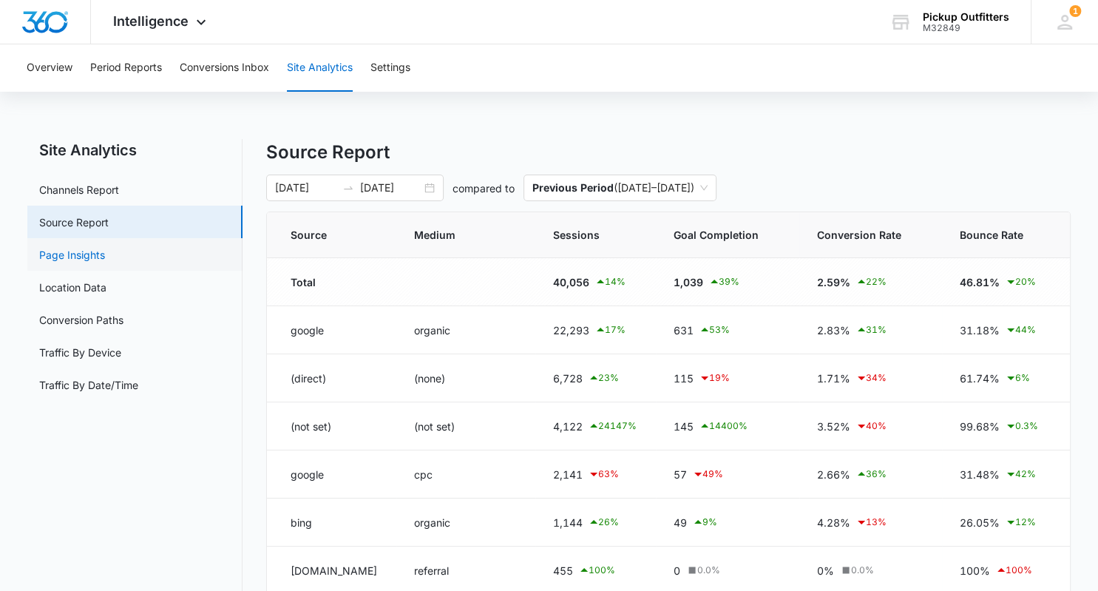
click at [81, 253] on link "Page Insights" at bounding box center [72, 255] width 66 height 16
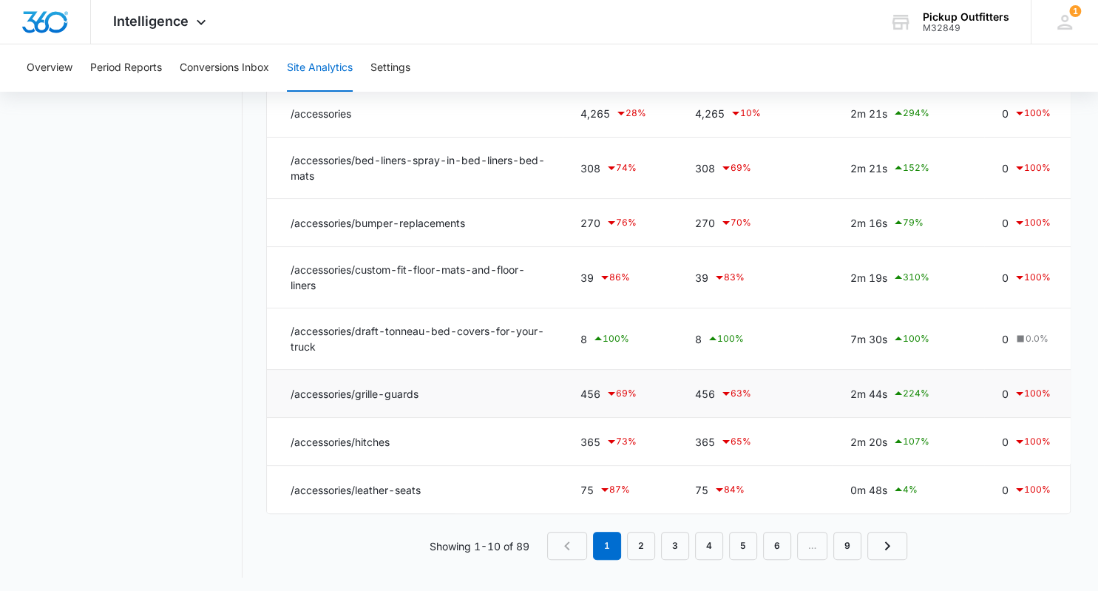
scroll to position [317, 0]
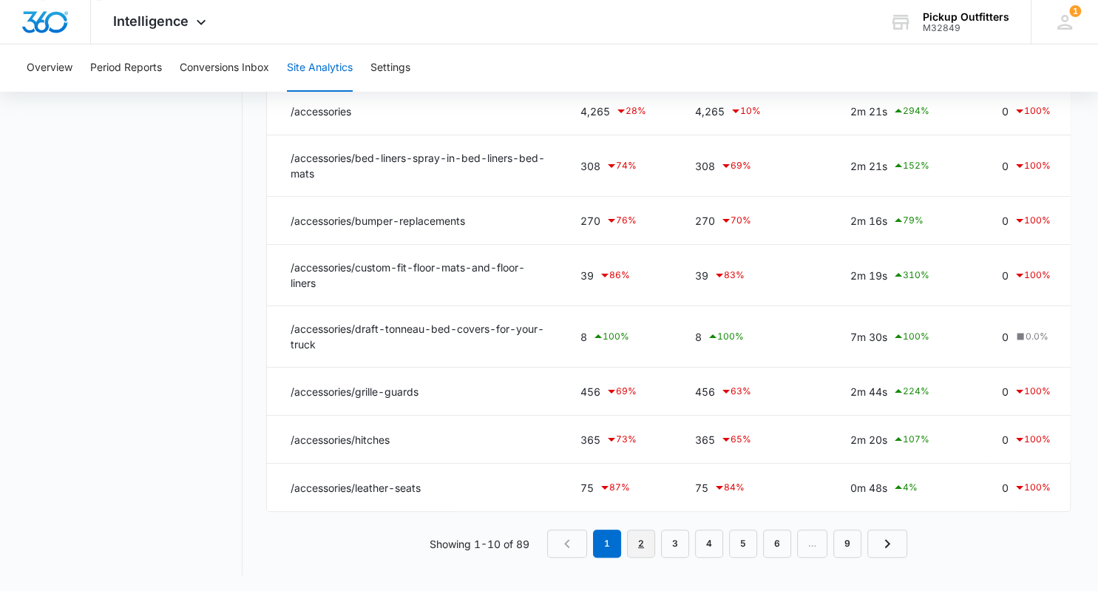
click at [645, 543] on link "2" at bounding box center [641, 544] width 28 height 28
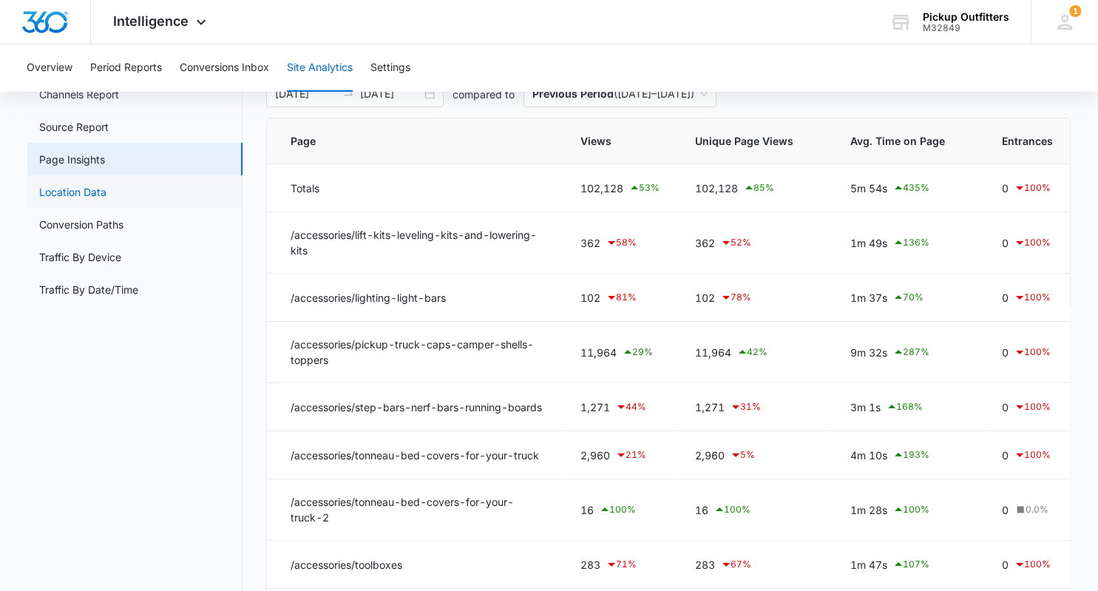
scroll to position [0, 0]
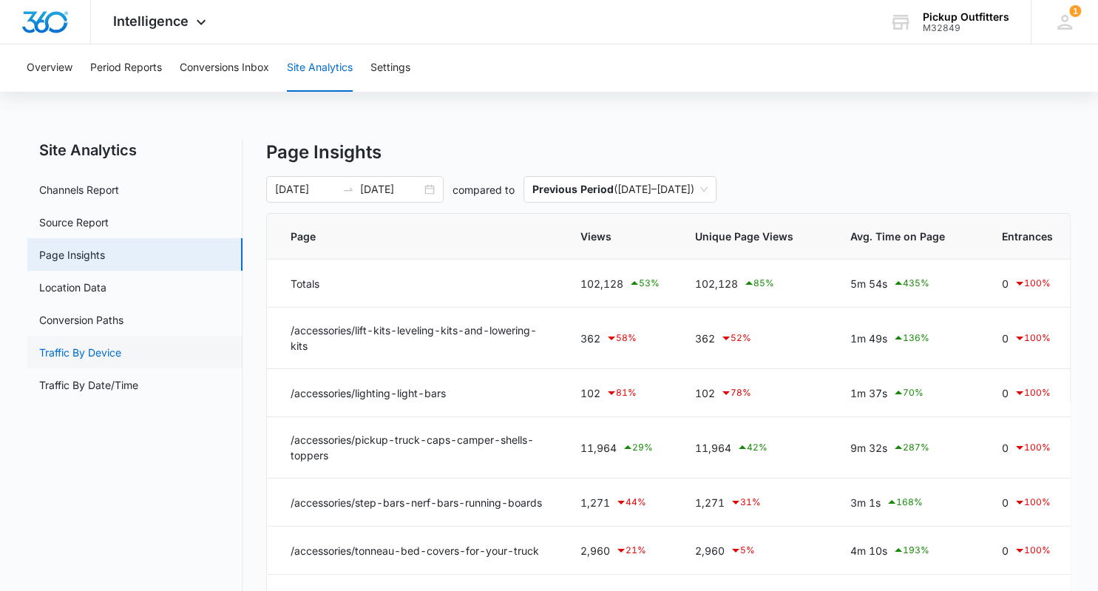
click at [93, 352] on link "Traffic By Device" at bounding box center [80, 353] width 82 height 16
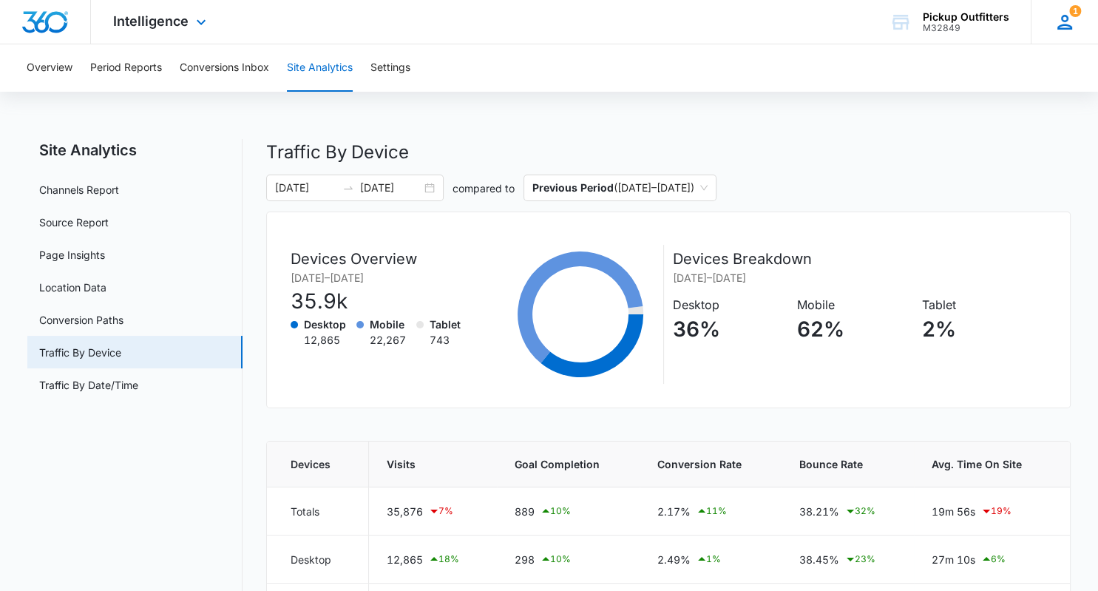
click at [1072, 26] on icon at bounding box center [1065, 22] width 22 height 22
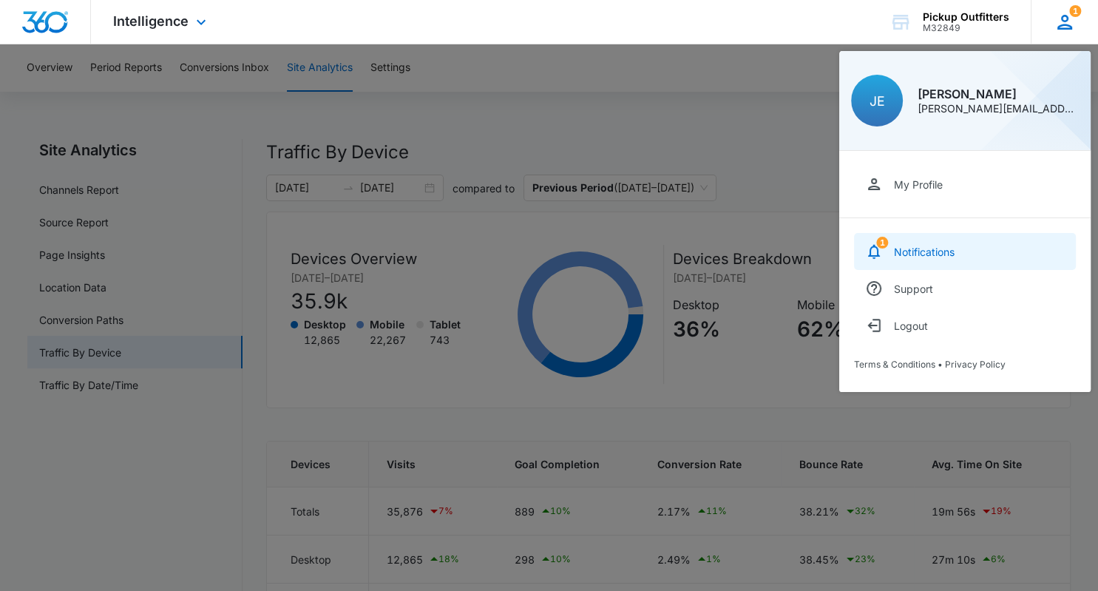
click at [916, 250] on div "Notifications" at bounding box center [924, 252] width 61 height 13
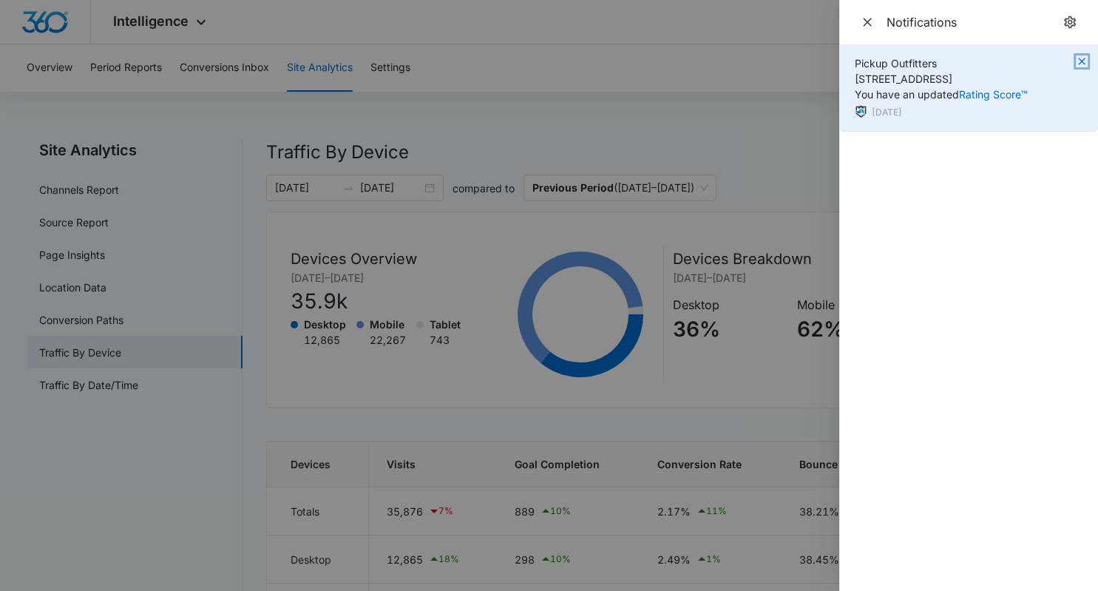
click at [1081, 58] on icon "button" at bounding box center [1082, 61] width 12 height 12
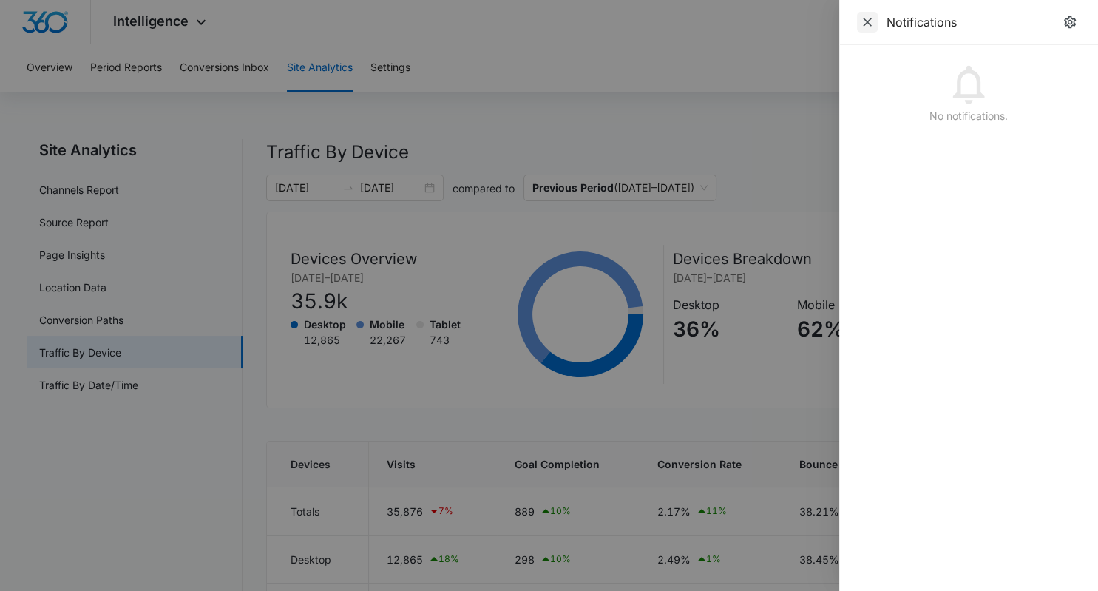
click at [867, 23] on icon "Close" at bounding box center [867, 22] width 9 height 9
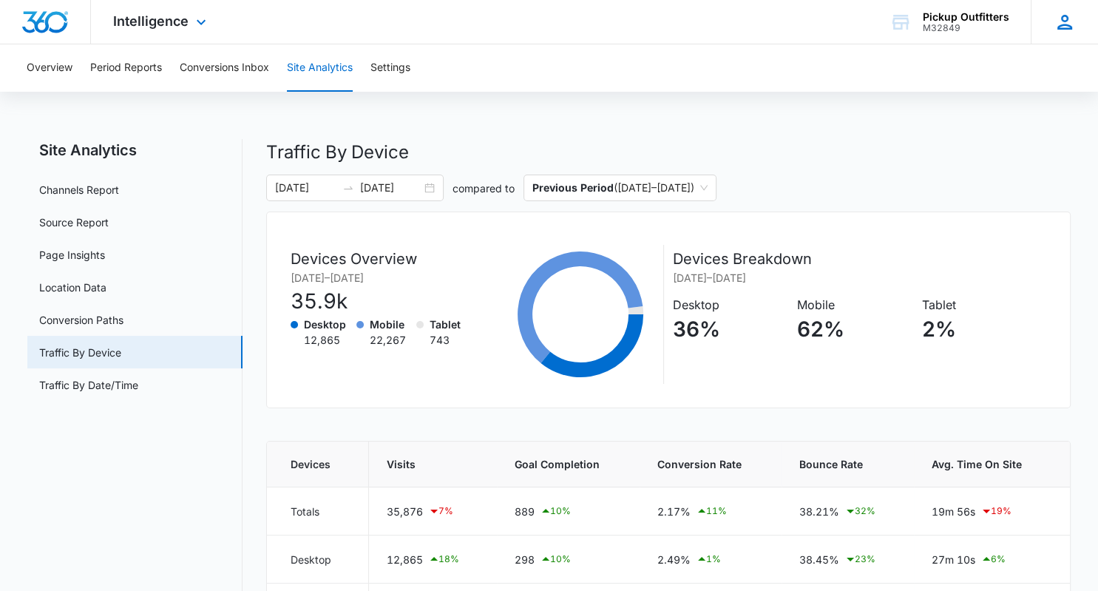
click at [1064, 22] on icon at bounding box center [1065, 22] width 22 height 22
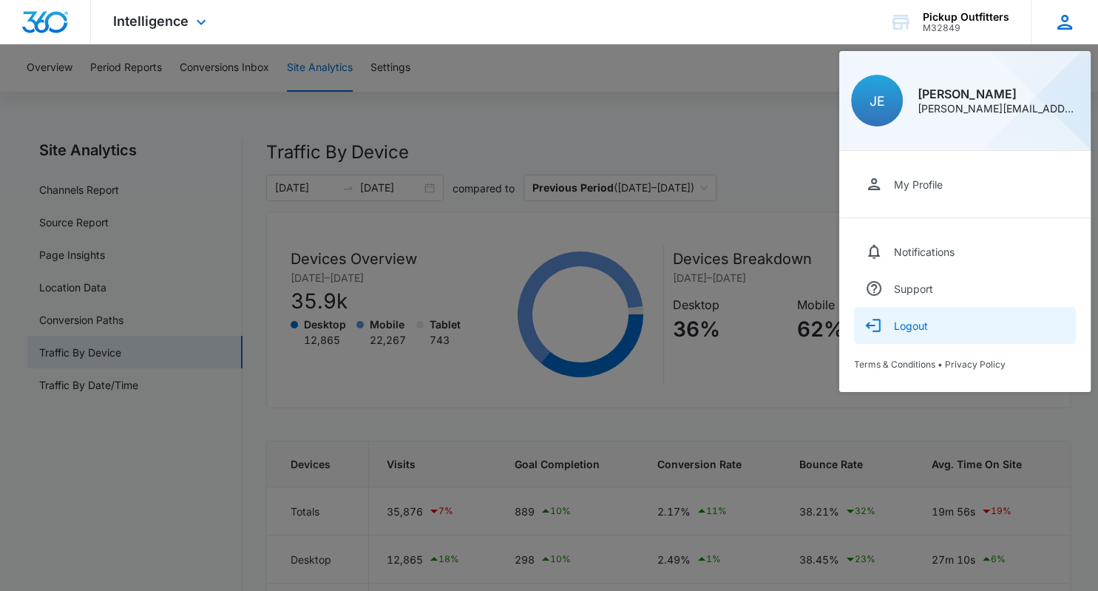
click at [922, 325] on div "Logout" at bounding box center [911, 326] width 34 height 13
